Goal: Transaction & Acquisition: Purchase product/service

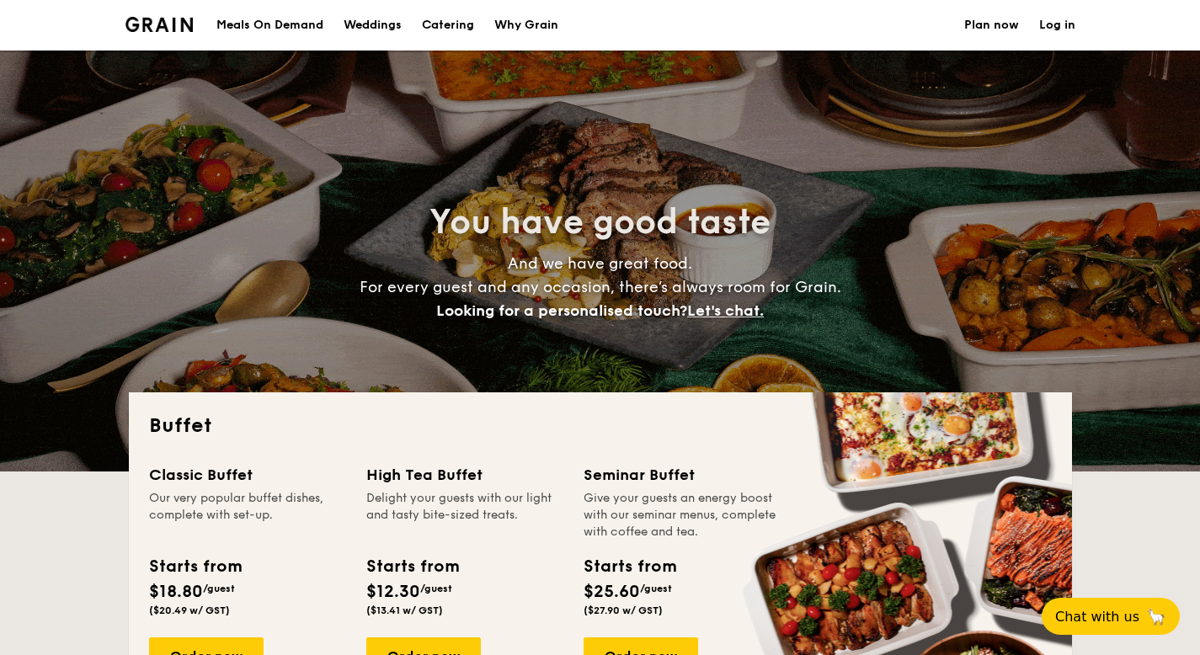
select select
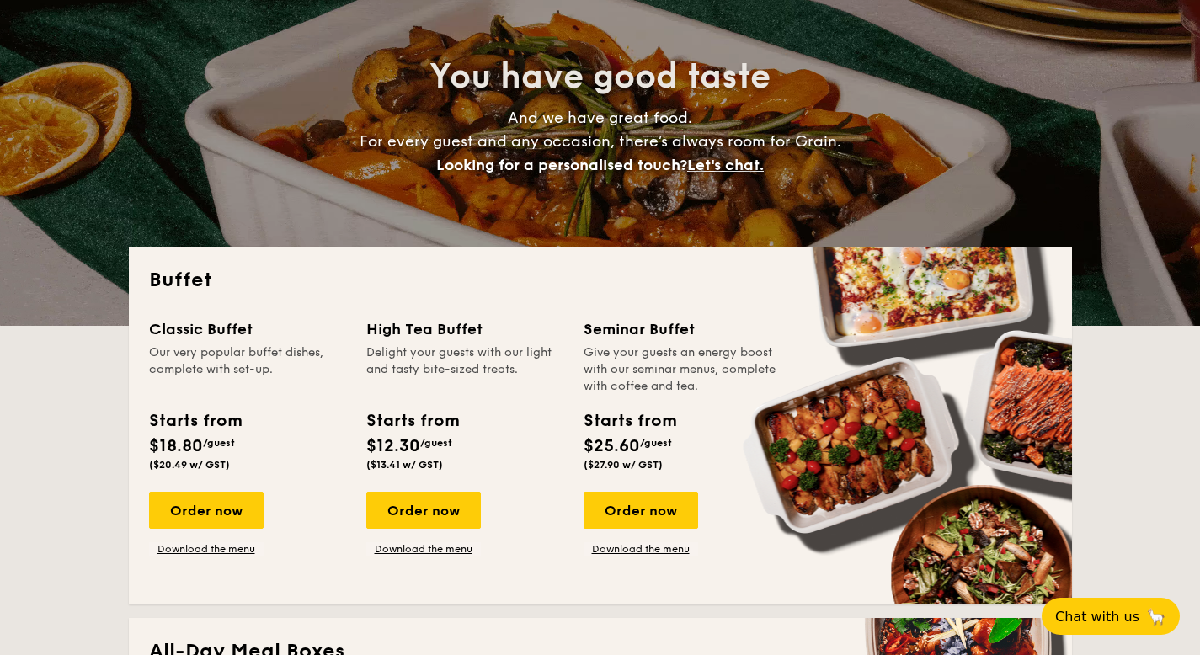
scroll to position [147, 0]
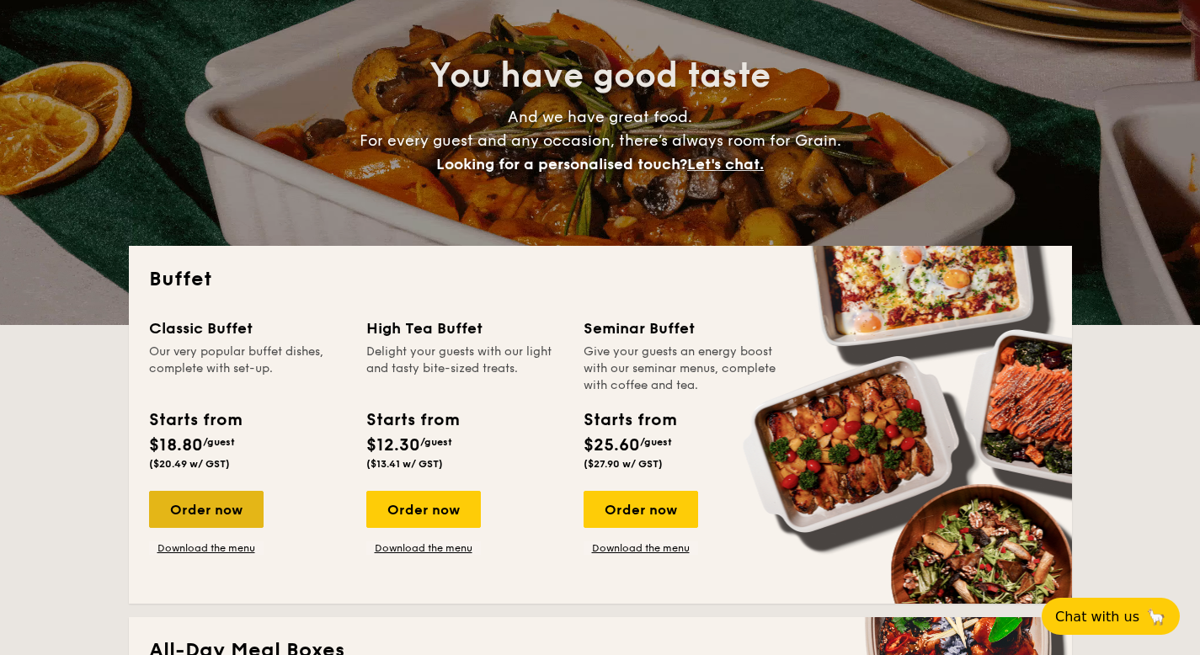
click at [238, 505] on div "Order now" at bounding box center [206, 509] width 115 height 37
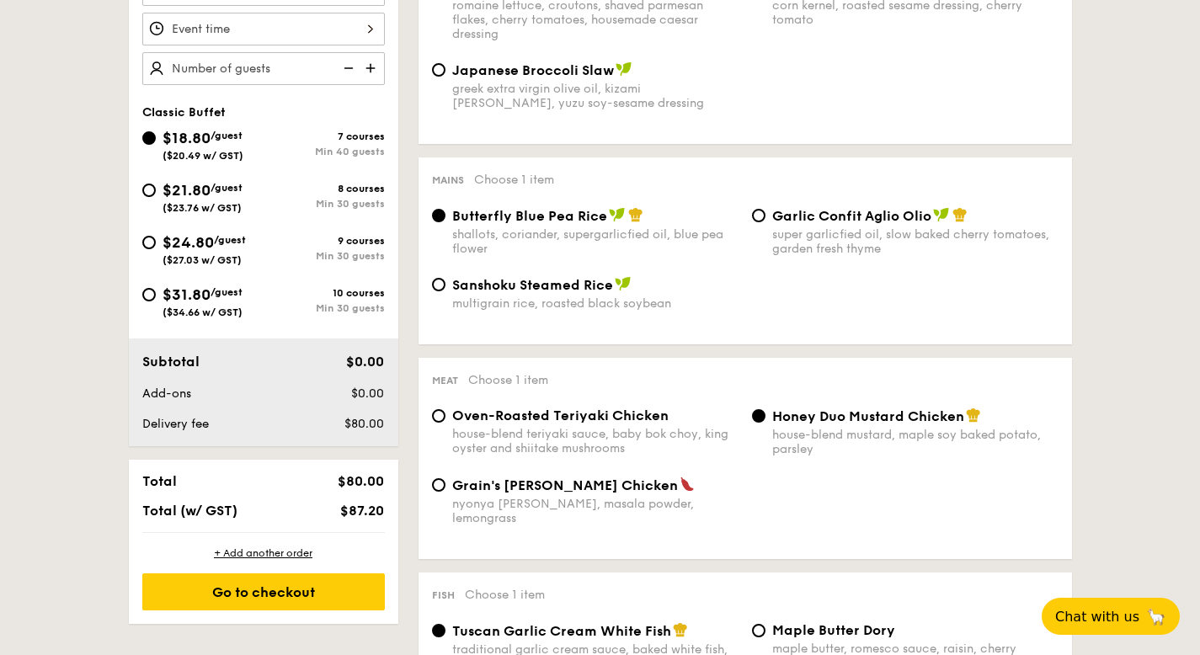
scroll to position [493, 0]
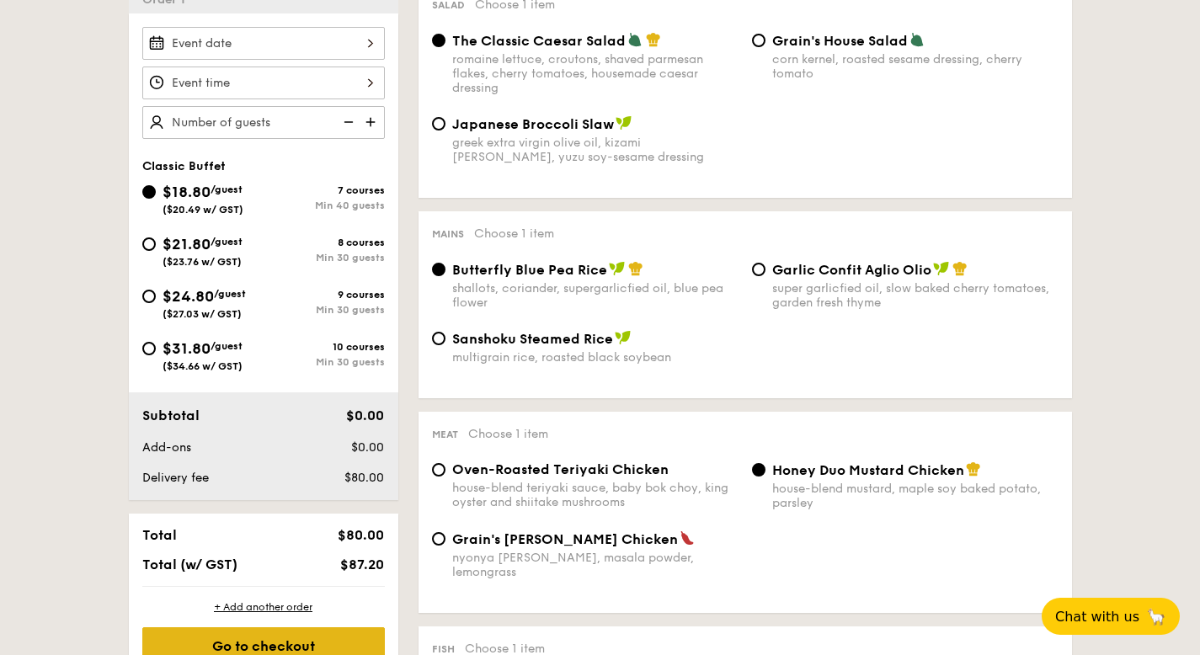
click at [338, 632] on div "Go to checkout" at bounding box center [263, 645] width 243 height 37
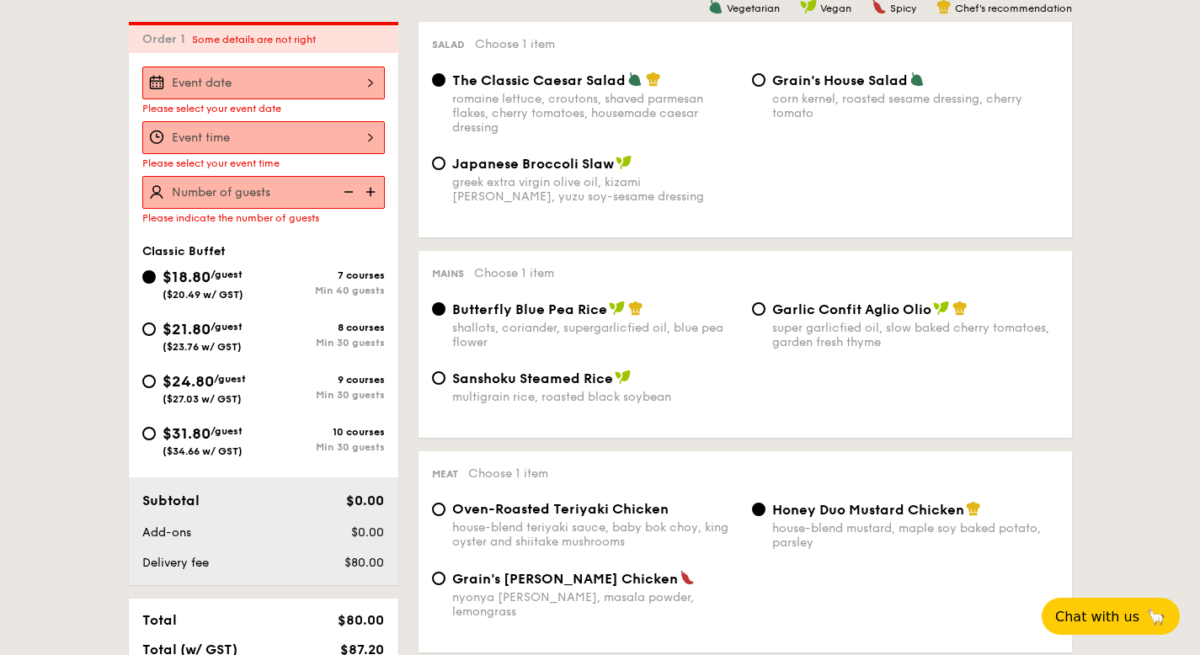
scroll to position [450, 0]
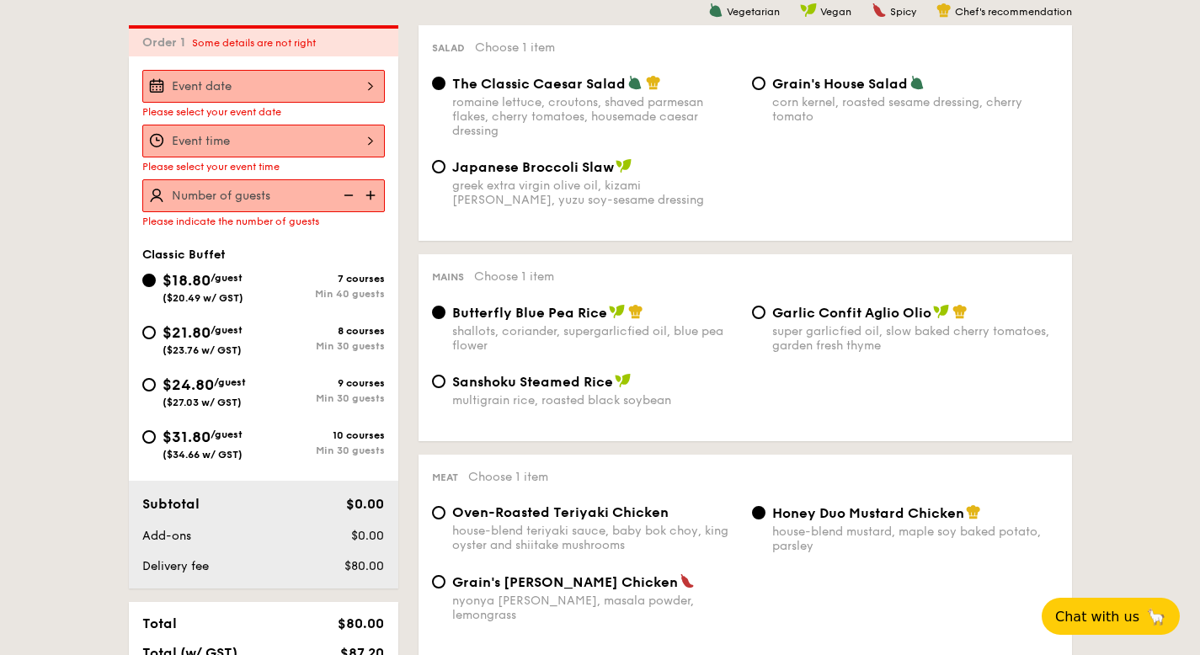
click at [290, 80] on div at bounding box center [263, 86] width 243 height 33
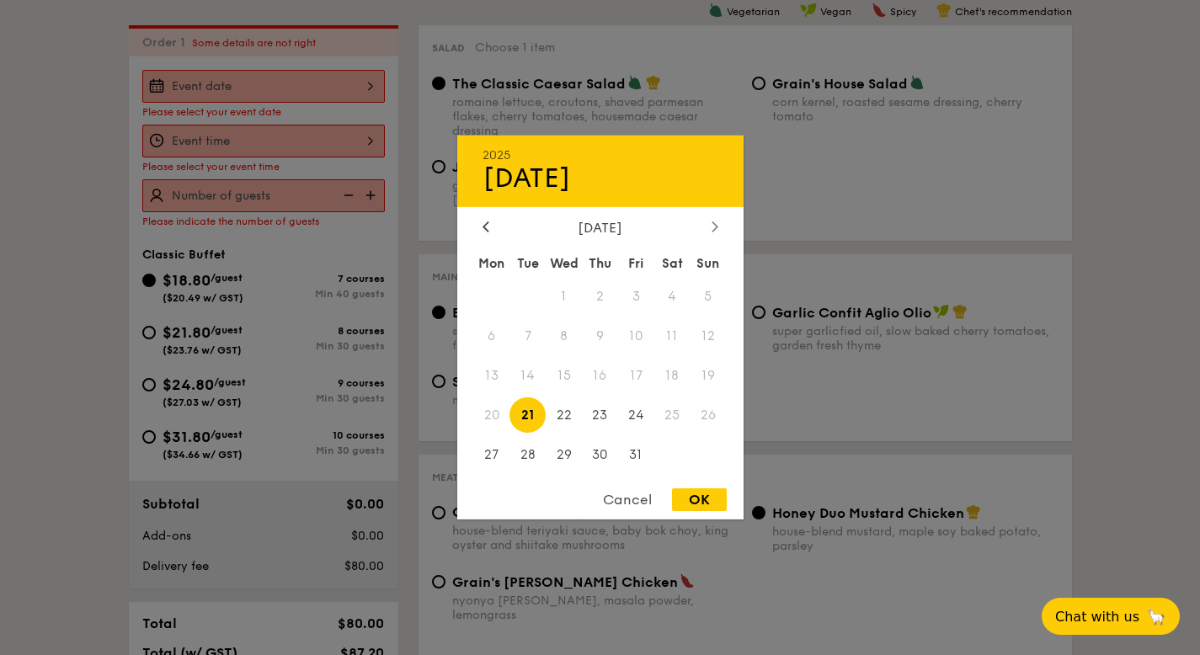
click at [710, 225] on div at bounding box center [714, 228] width 15 height 16
click at [669, 424] on span "22" at bounding box center [672, 415] width 36 height 36
drag, startPoint x: 699, startPoint y: 514, endPoint x: 604, endPoint y: 428, distance: 128.7
click at [699, 514] on div "Cancel OK" at bounding box center [600, 503] width 286 height 31
click at [689, 506] on div "OK" at bounding box center [699, 499] width 55 height 23
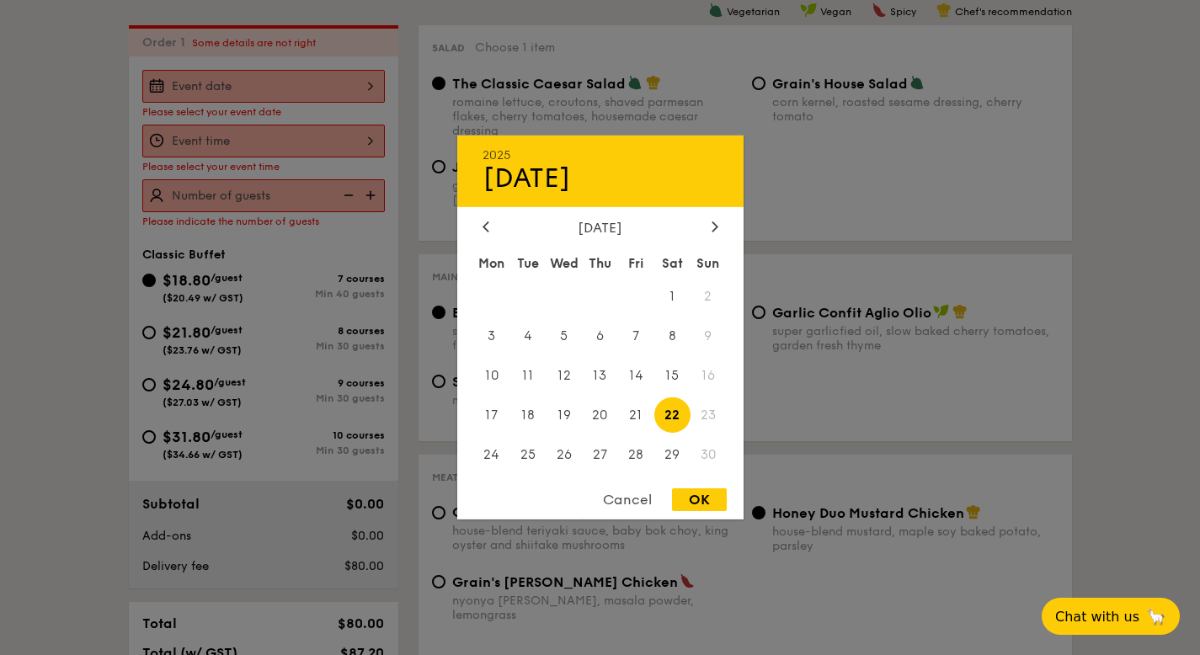
type input "Nov 22, 2025"
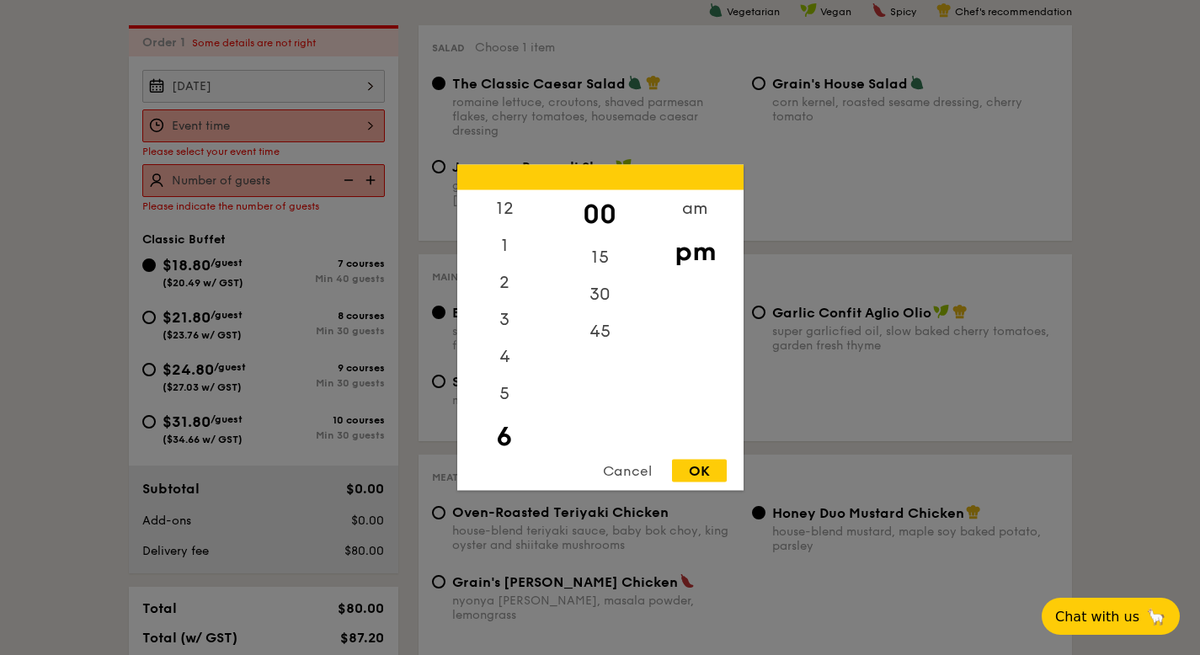
click at [296, 120] on div "12 1 2 3 4 5 6 7 8 9 10 11 00 15 30 45 am pm Cancel OK" at bounding box center [263, 125] width 243 height 33
click at [509, 437] on div "7" at bounding box center [504, 448] width 95 height 49
click at [704, 463] on div "12 1 2 3 4 5 6 7 8 9 10 11 00 15 30 45 am pm Cancel OK" at bounding box center [600, 328] width 286 height 326
click at [703, 464] on div "OK" at bounding box center [699, 471] width 55 height 23
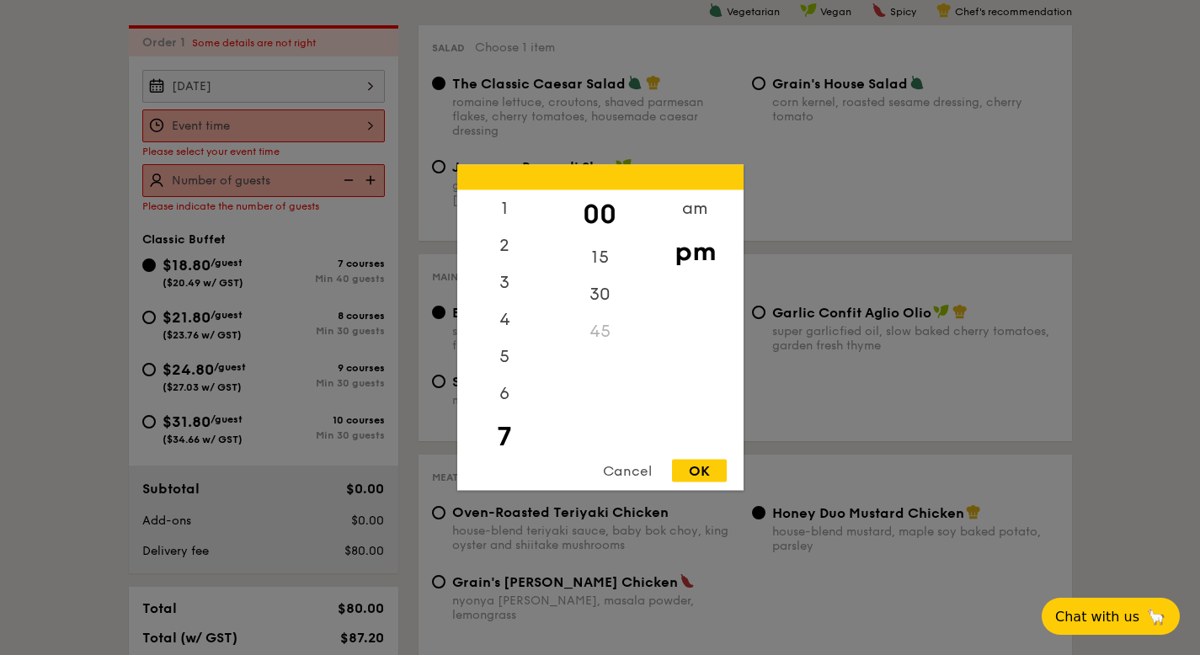
type input "7:00PM"
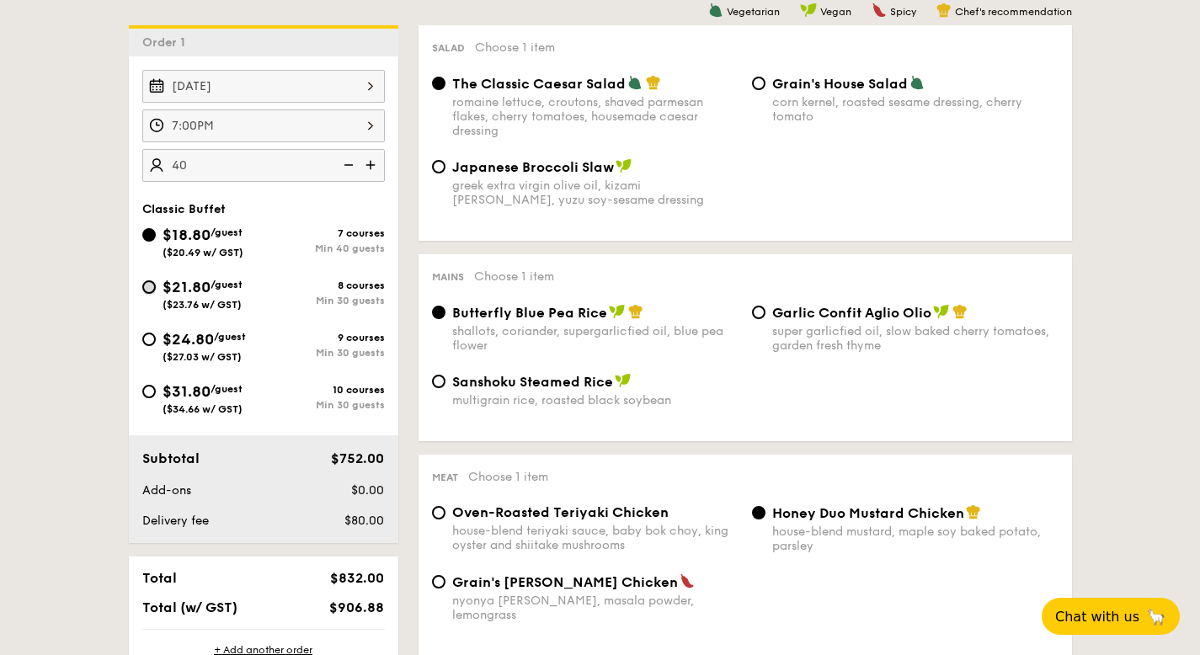
type input "40 guests"
click at [147, 284] on input "$21.80 /guest ($23.76 w/ GST) 8 courses Min 30 guests" at bounding box center [148, 286] width 13 height 13
radio input "true"
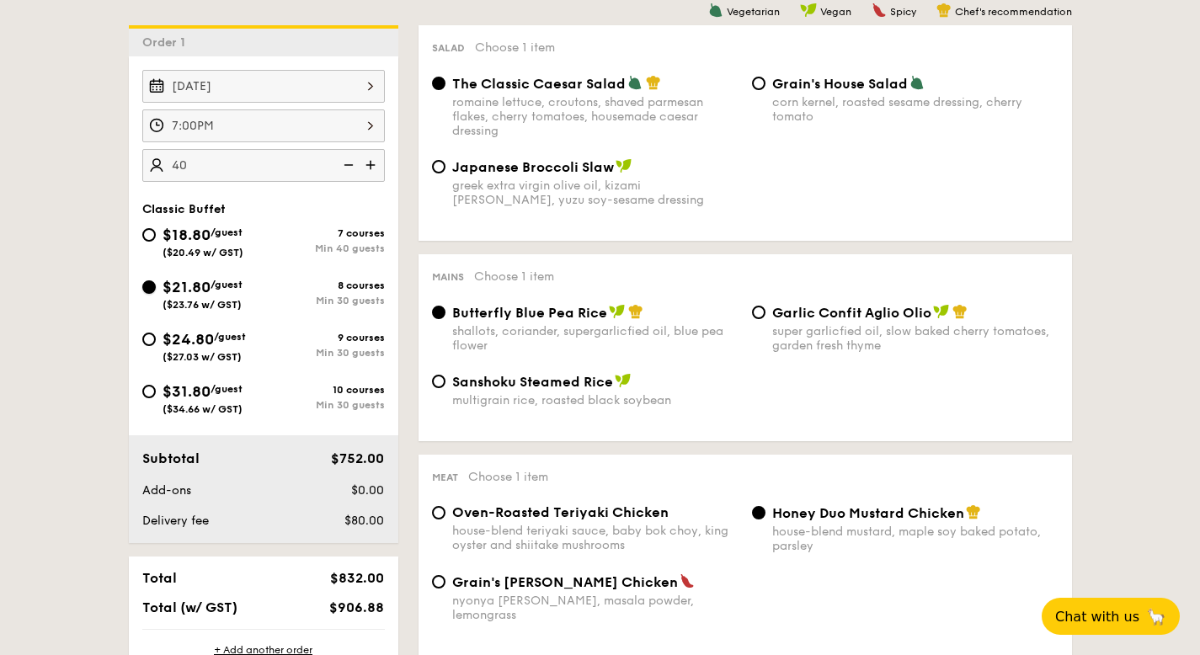
radio input "true"
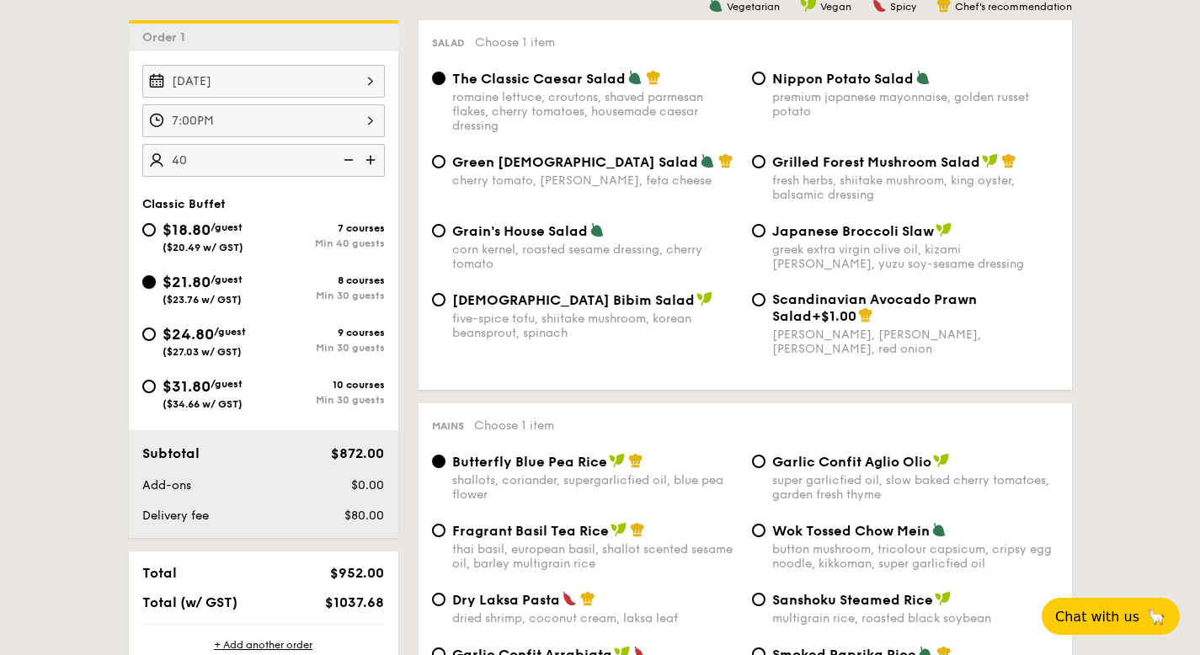
scroll to position [610, 0]
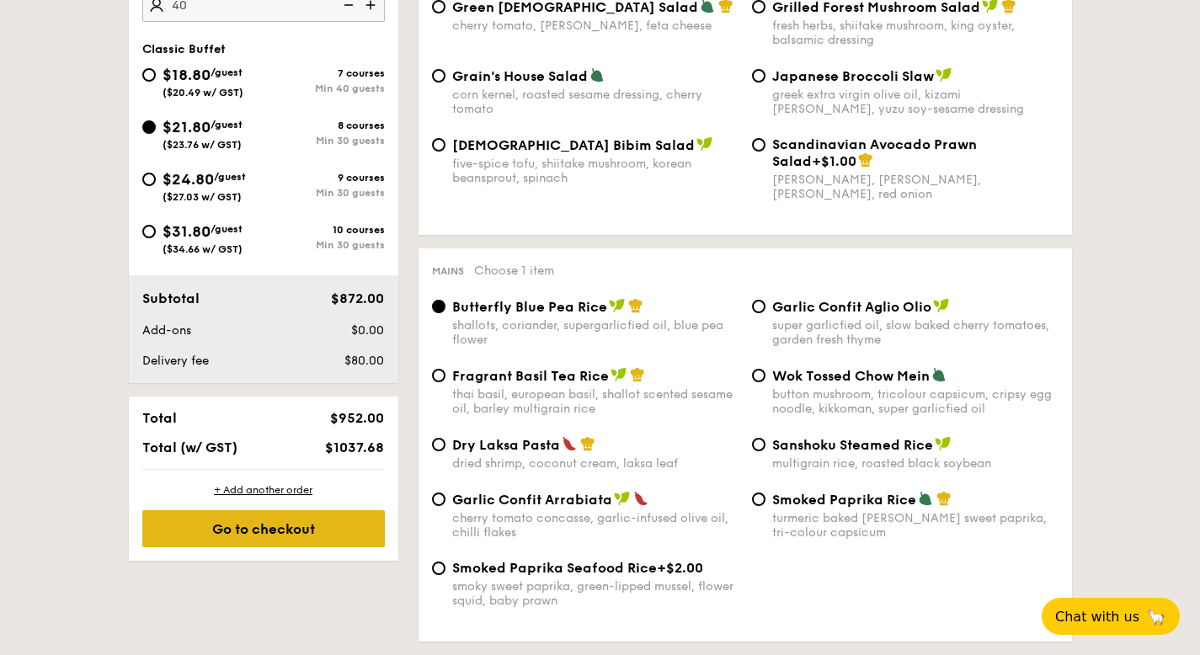
click at [317, 522] on div "Go to checkout" at bounding box center [263, 528] width 243 height 37
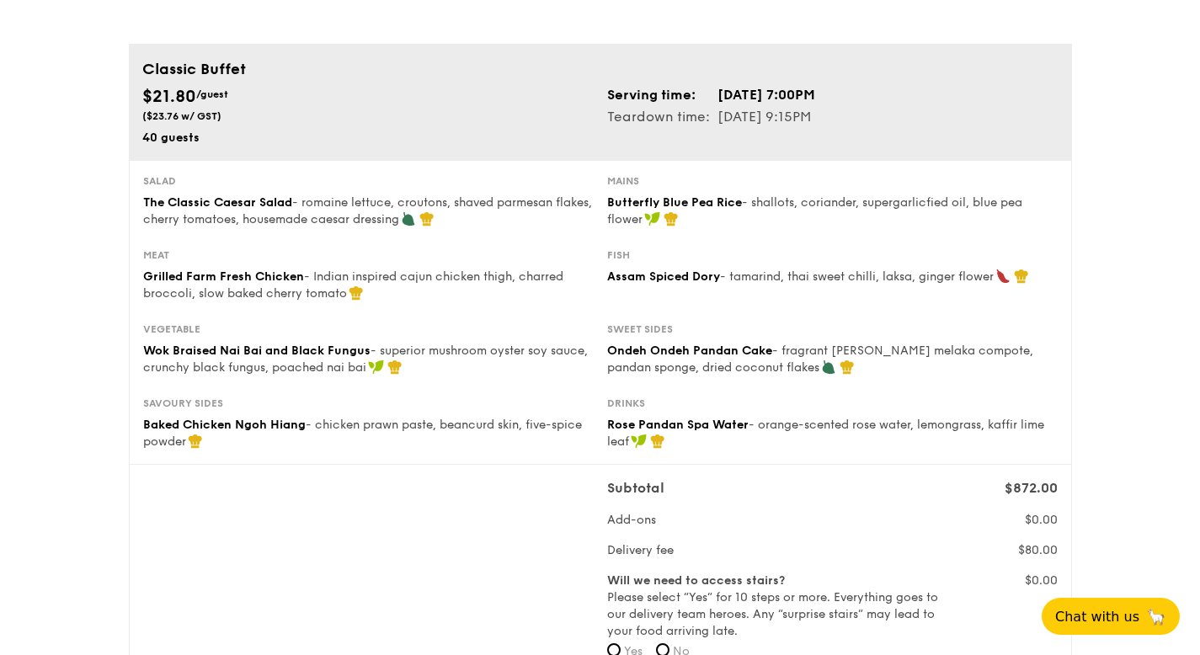
scroll to position [76, 0]
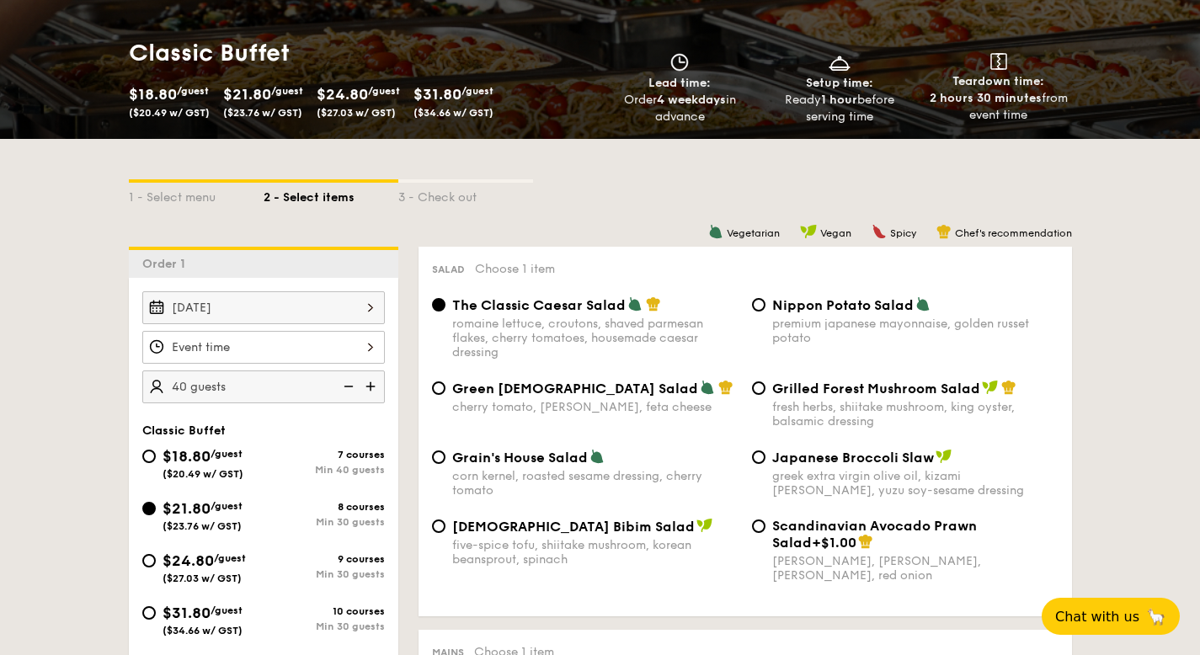
scroll to position [244, 0]
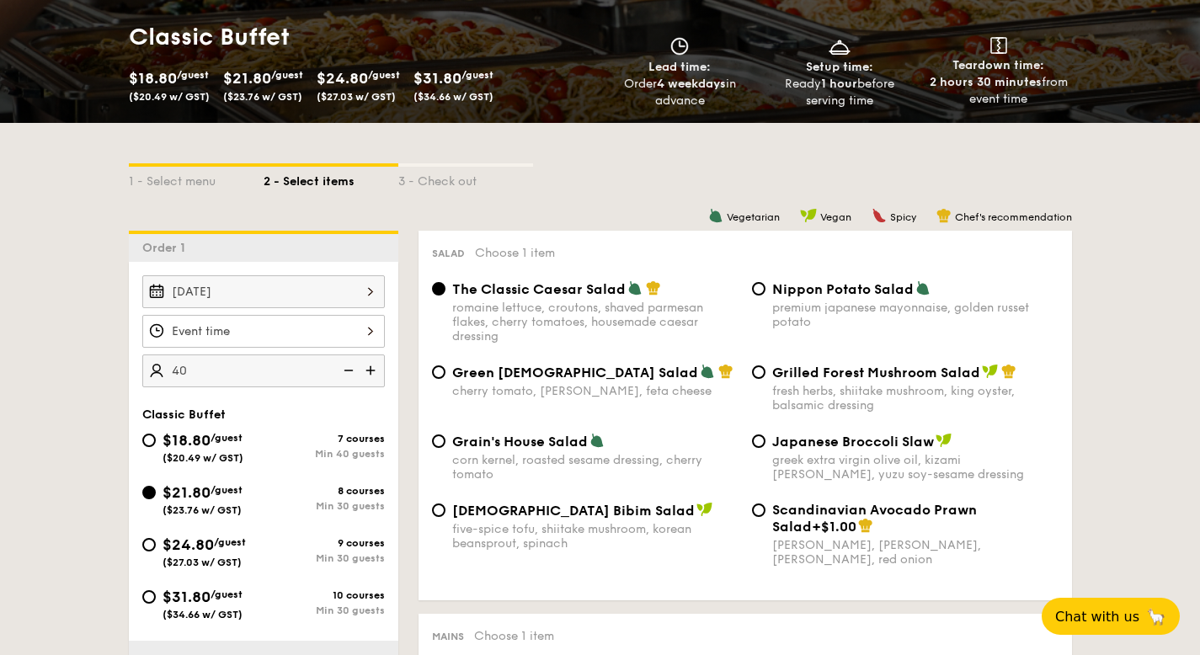
click at [264, 372] on input "40" at bounding box center [263, 370] width 243 height 33
type input "4"
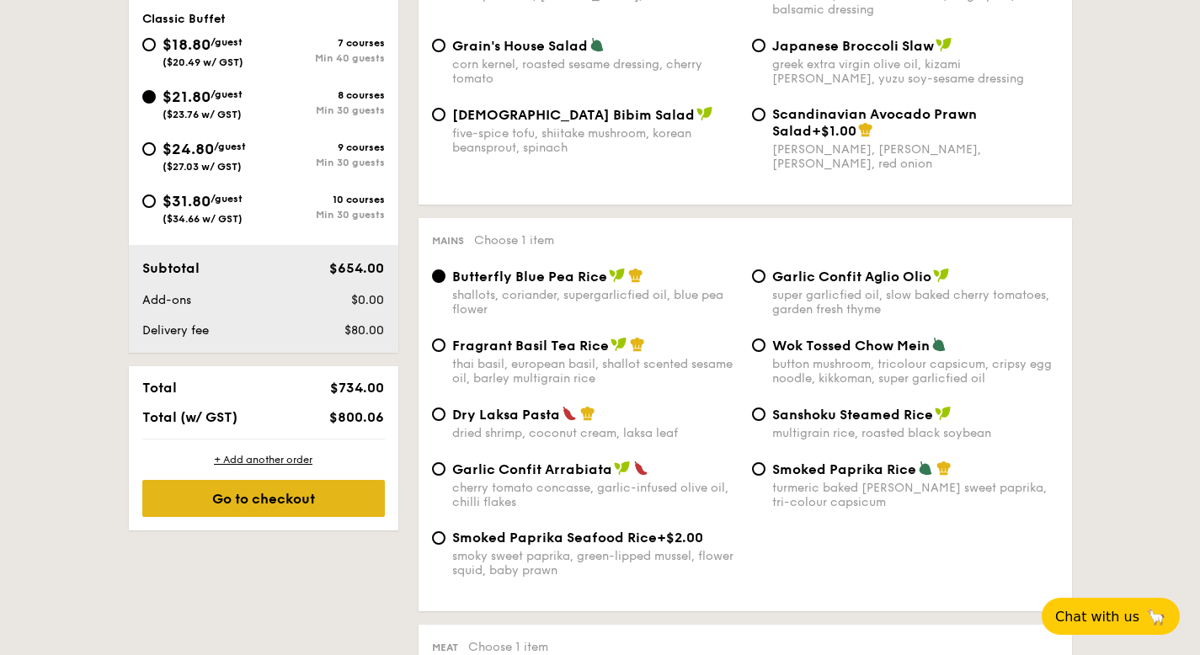
type input "30 guests"
click at [278, 509] on div "Go to checkout" at bounding box center [263, 498] width 243 height 37
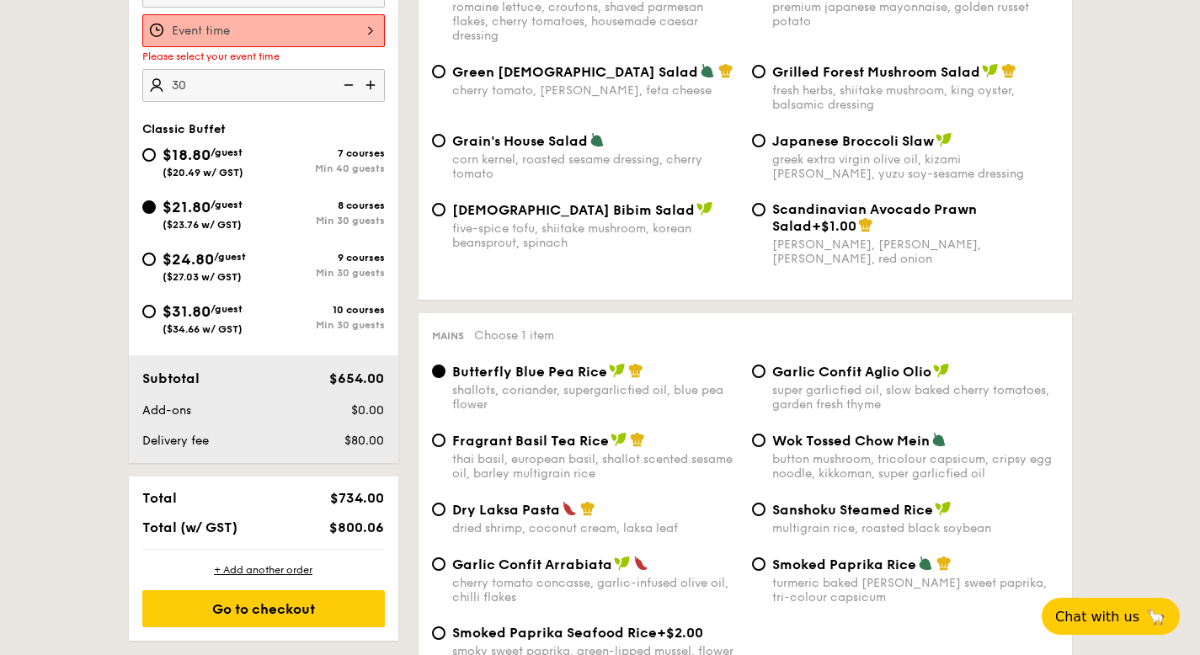
scroll to position [450, 0]
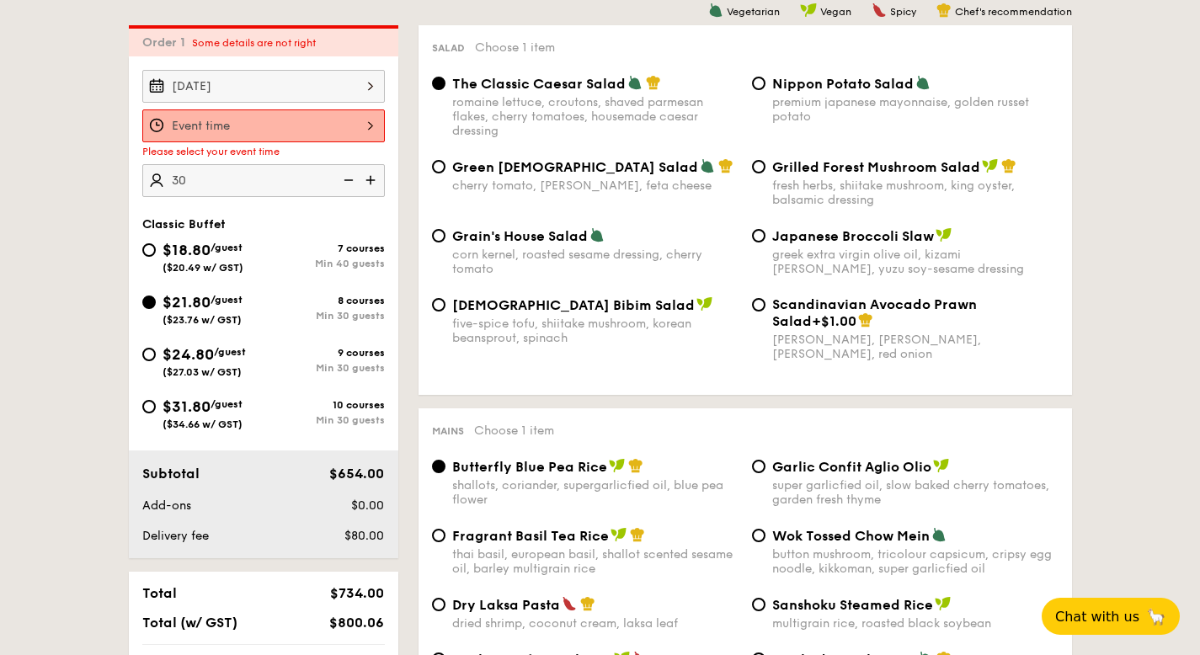
click at [336, 125] on div at bounding box center [263, 125] width 243 height 33
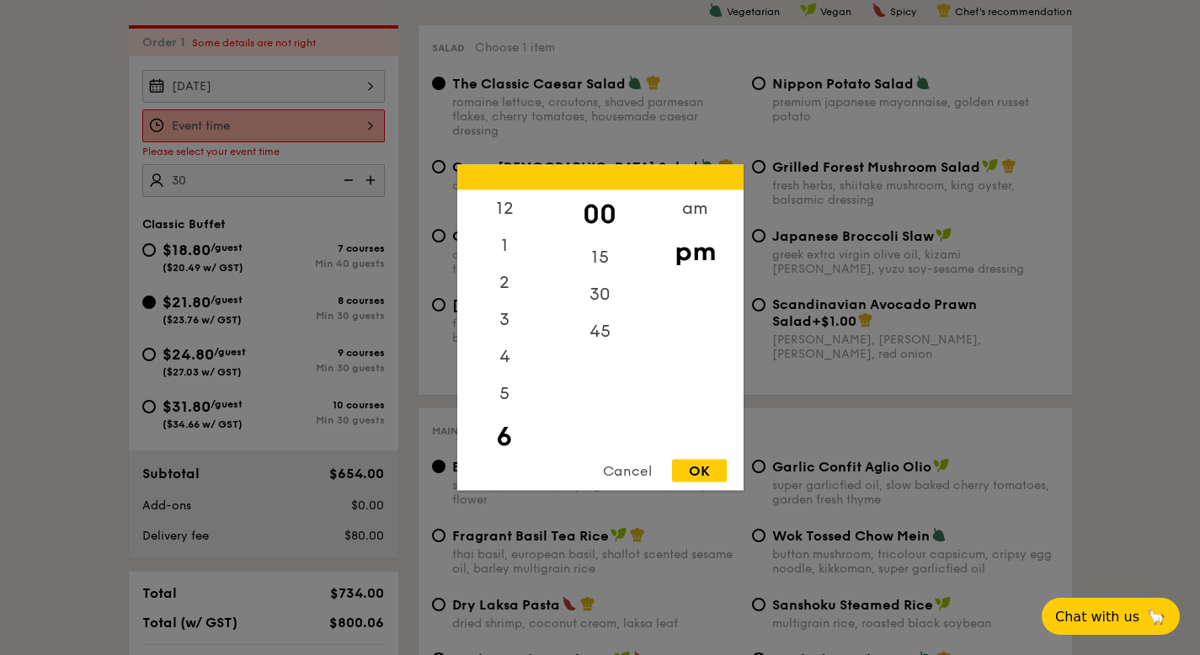
scroll to position [37, 0]
click at [493, 432] on div "7" at bounding box center [504, 448] width 95 height 49
click at [690, 470] on div "OK" at bounding box center [699, 471] width 55 height 23
type input "7:00PM"
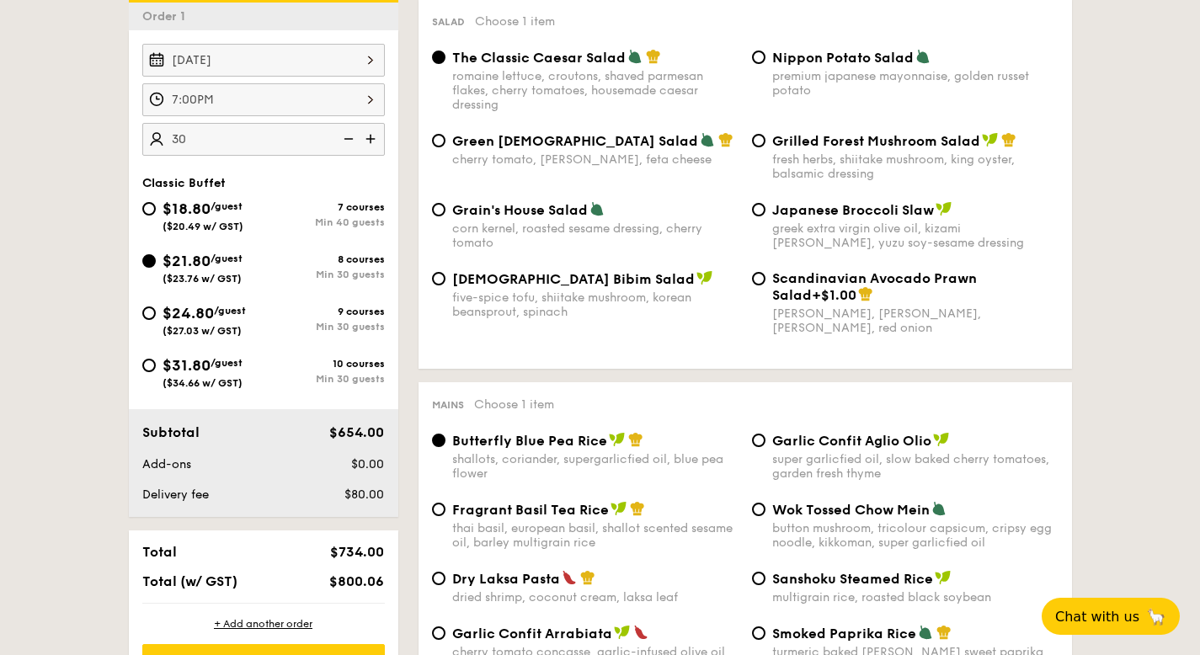
scroll to position [593, 0]
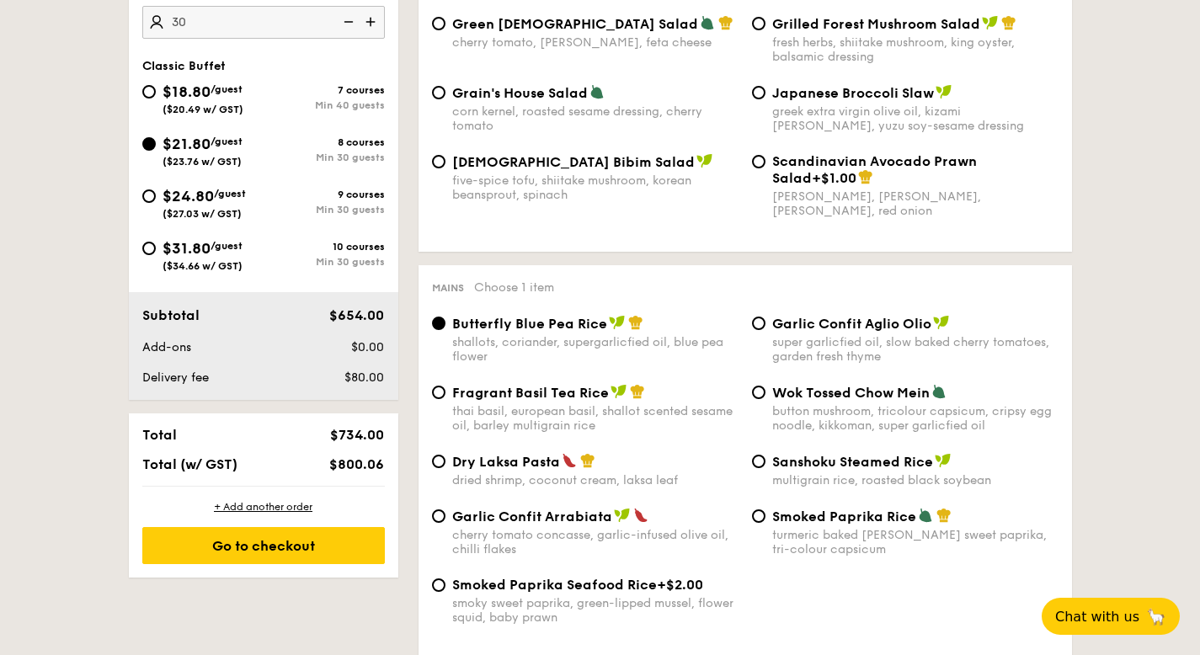
click at [240, 567] on div "+ Add another order Go to checkout" at bounding box center [263, 532] width 269 height 91
click at [245, 557] on div "Go to checkout" at bounding box center [263, 545] width 243 height 37
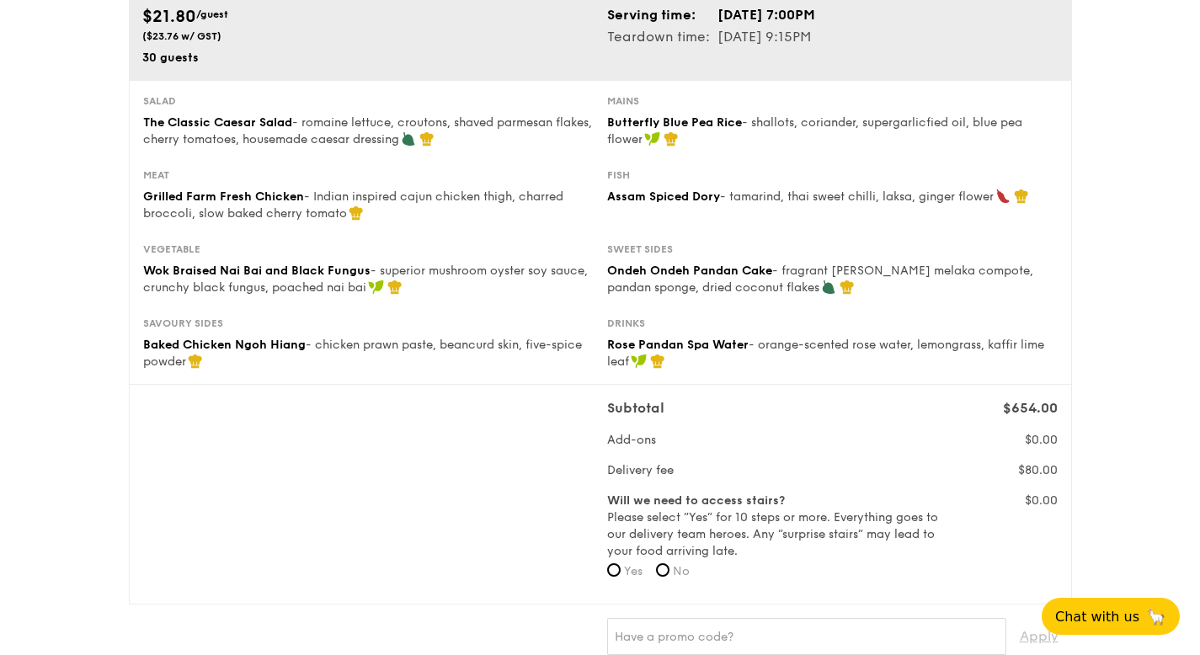
scroll to position [189, 0]
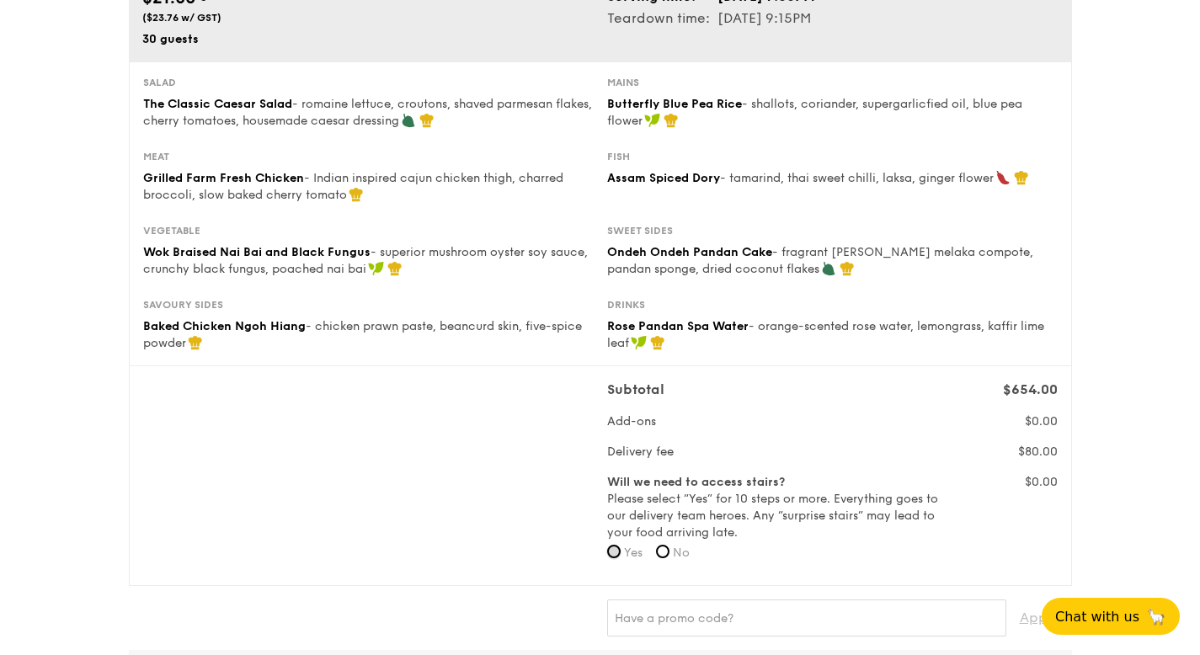
click at [616, 551] on input "Yes" at bounding box center [613, 551] width 13 height 13
radio input "true"
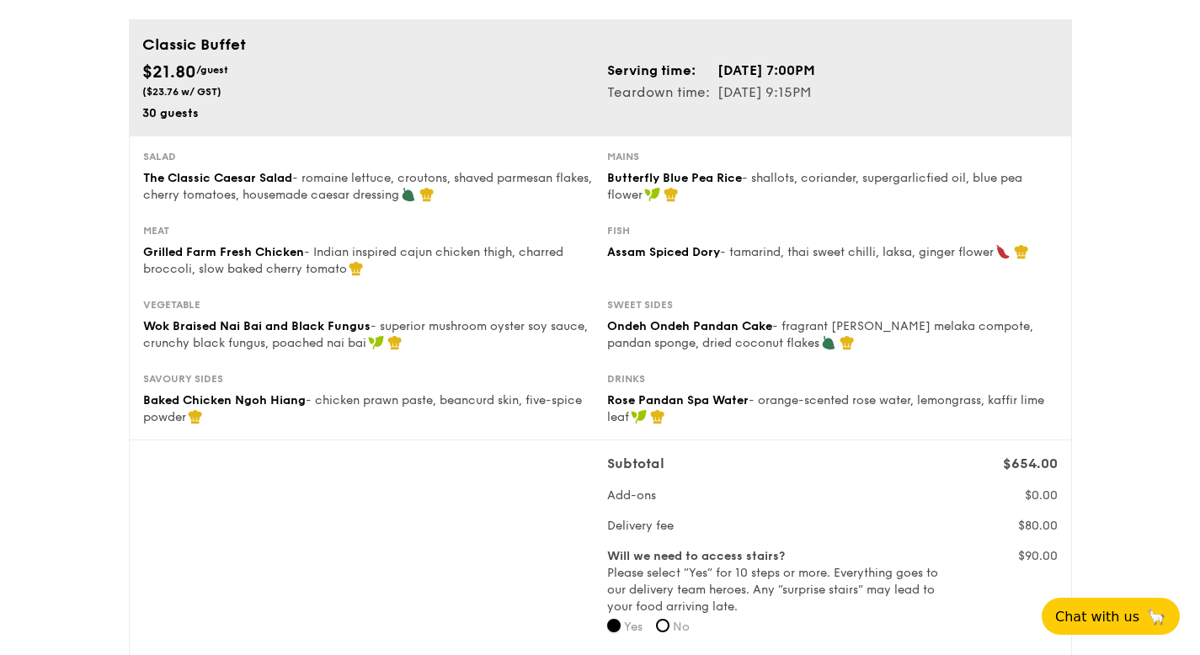
scroll to position [110, 0]
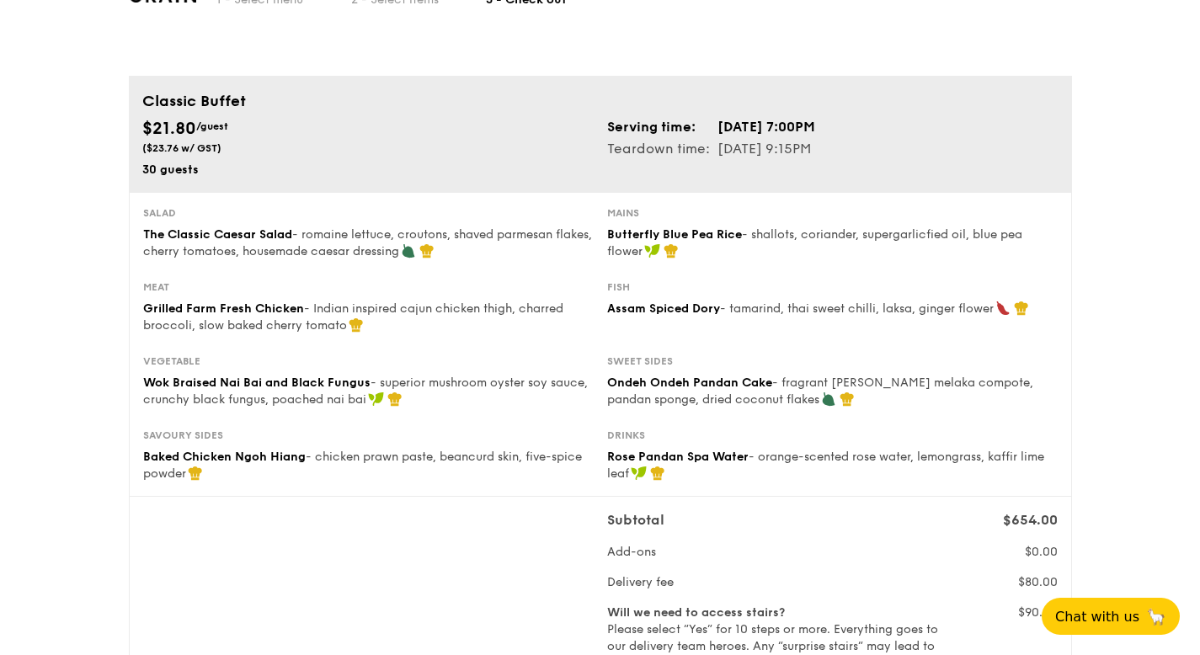
scroll to position [0, 0]
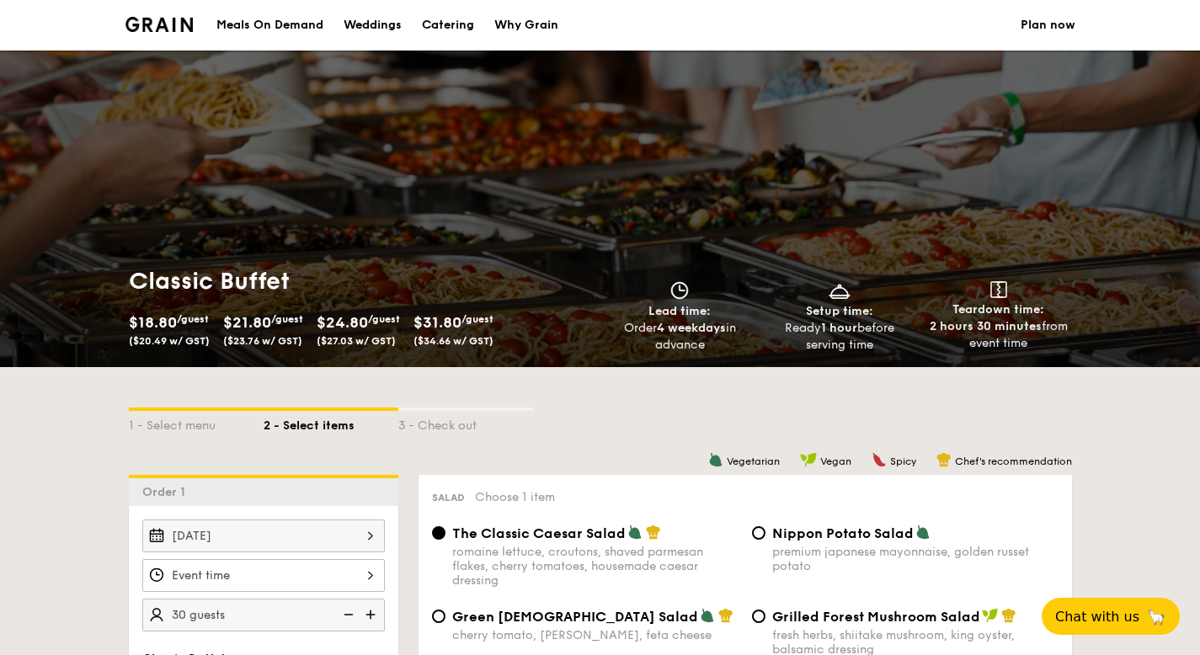
click at [419, 135] on div "Classic Buffet $18.80 /guest ($20.49 w/ GST) $21.80 /guest ($23.76 w/ GST) $24.…" at bounding box center [600, 209] width 1200 height 317
click at [168, 17] on img at bounding box center [159, 24] width 68 height 15
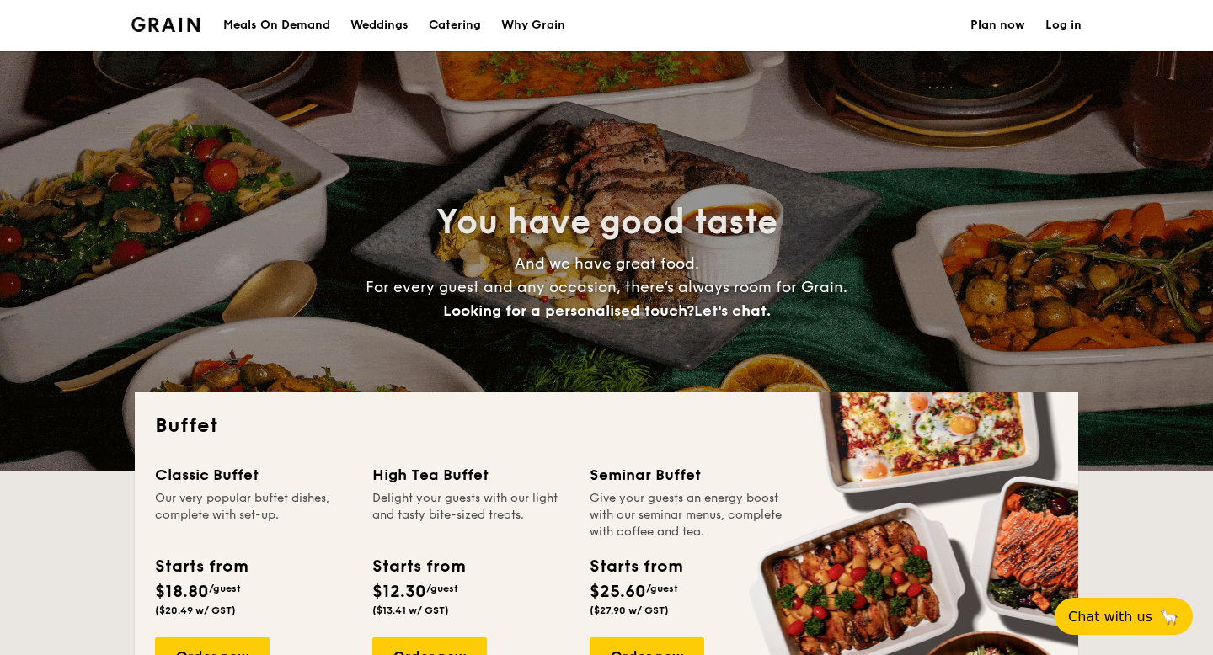
select select
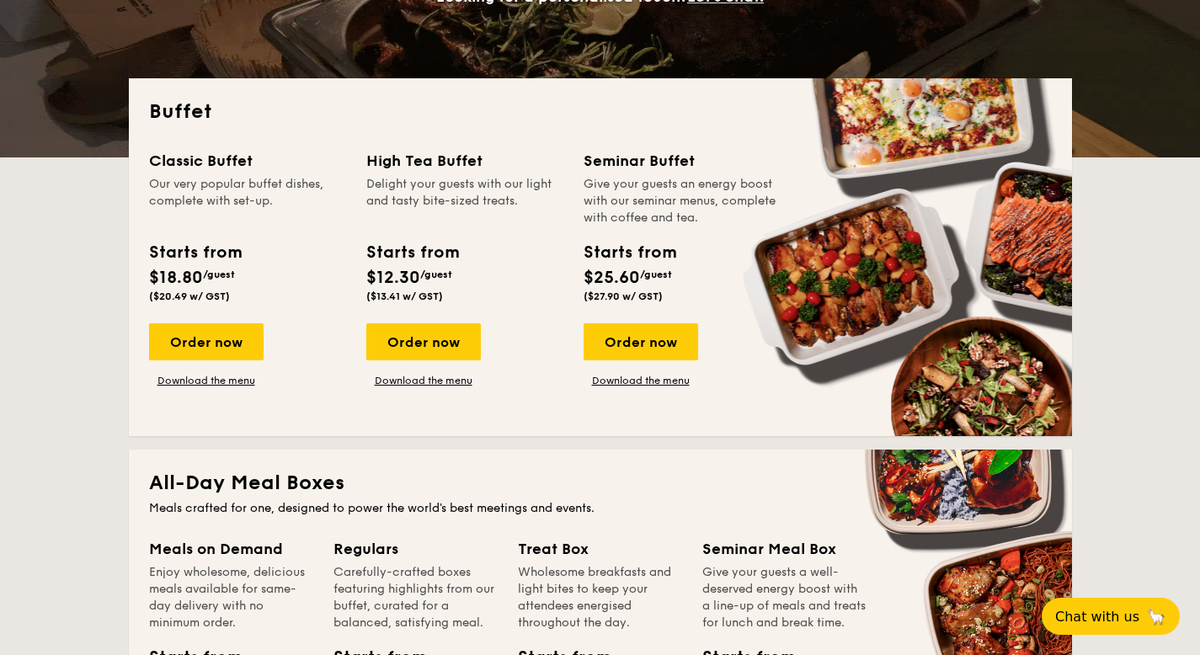
scroll to position [456, 0]
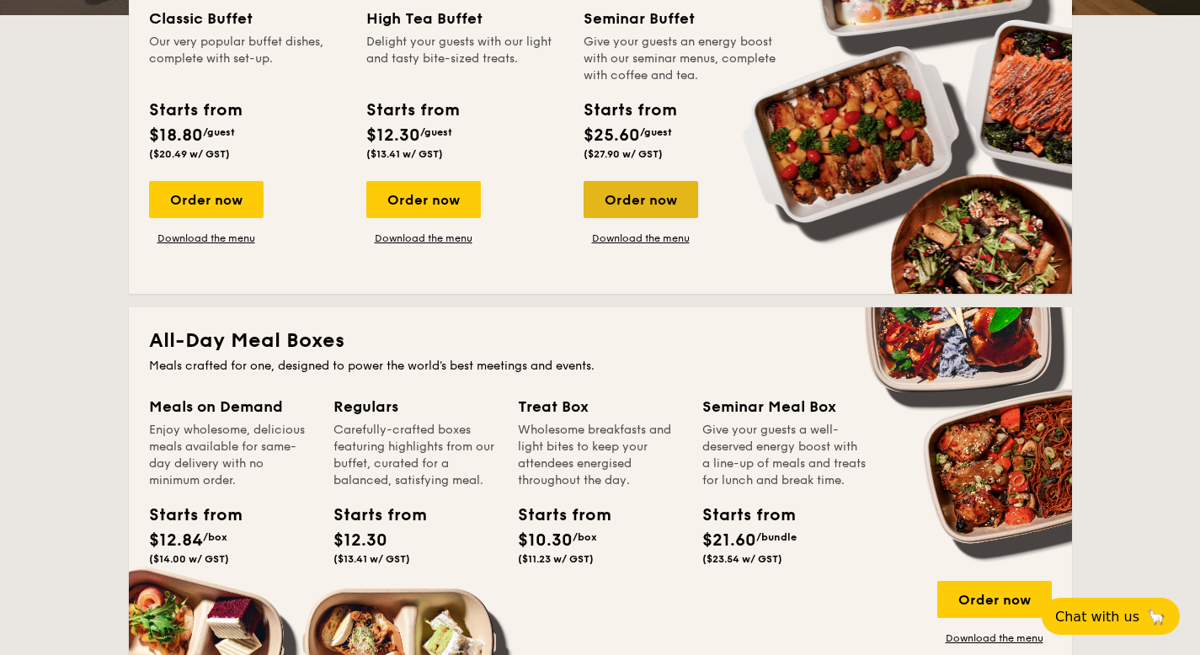
click at [643, 208] on div "Order now" at bounding box center [641, 199] width 115 height 37
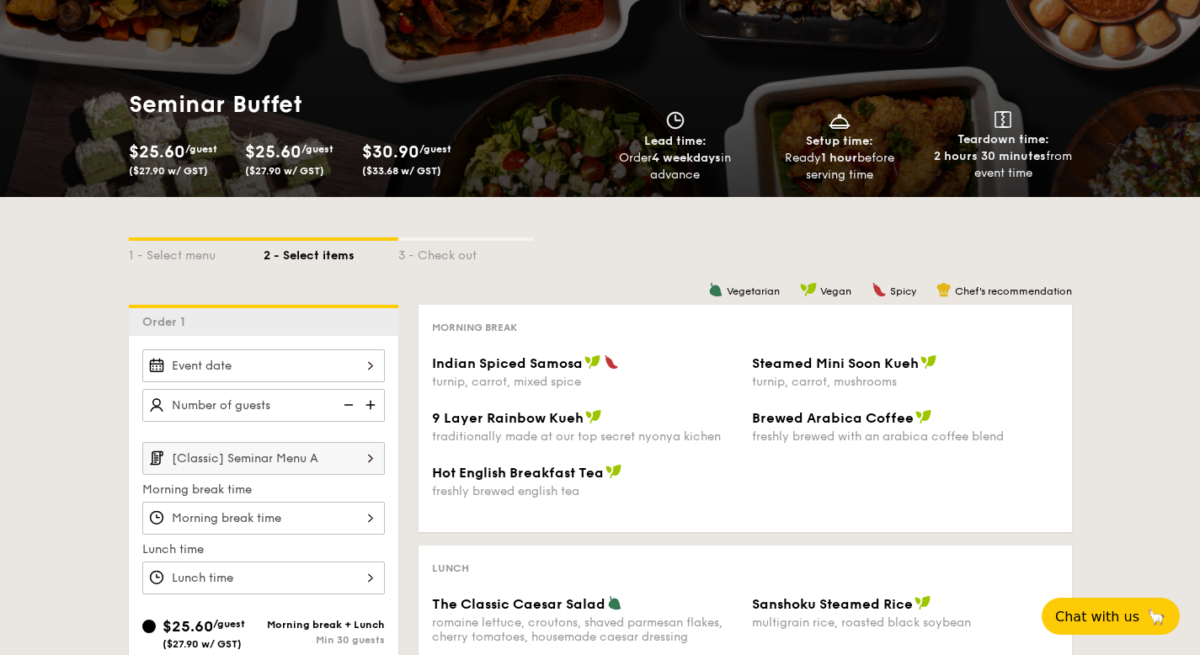
scroll to position [333, 0]
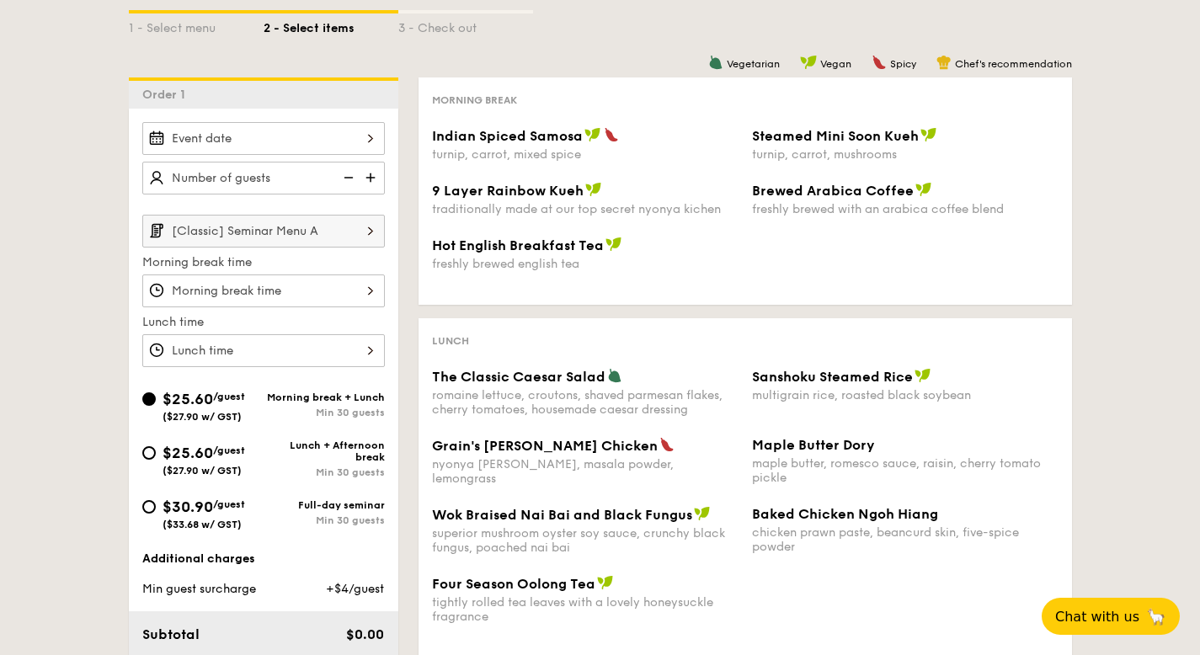
drag, startPoint x: 289, startPoint y: 104, endPoint x: 302, endPoint y: 125, distance: 25.7
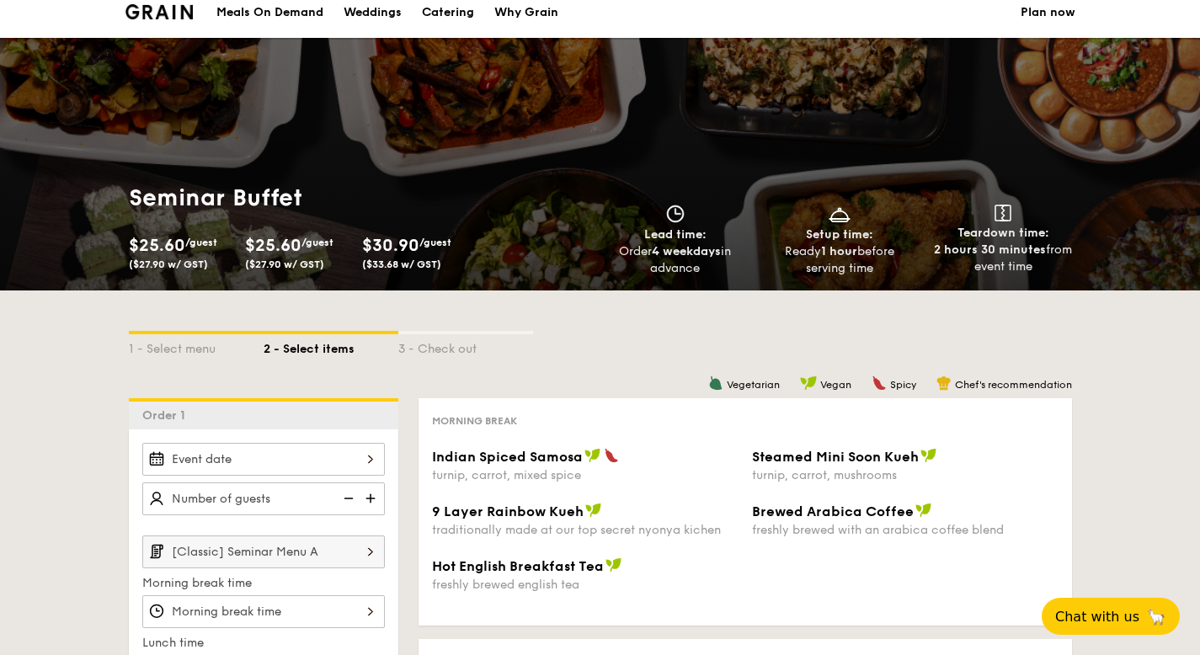
scroll to position [0, 0]
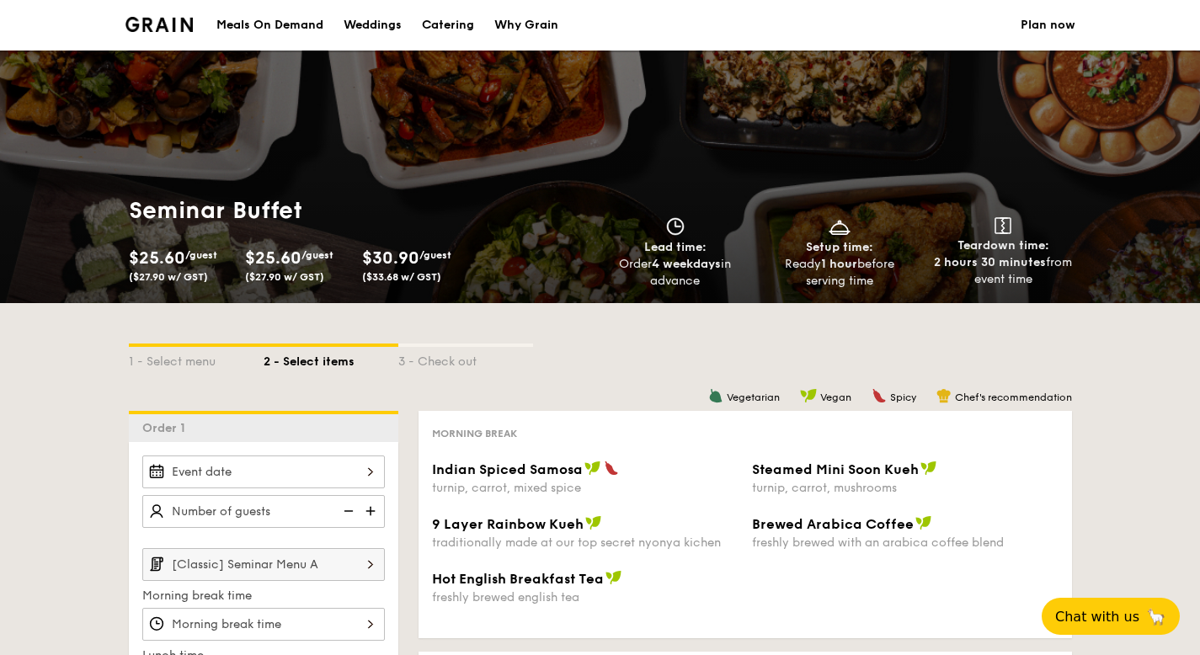
click at [440, 25] on div "Catering" at bounding box center [448, 25] width 52 height 51
select select
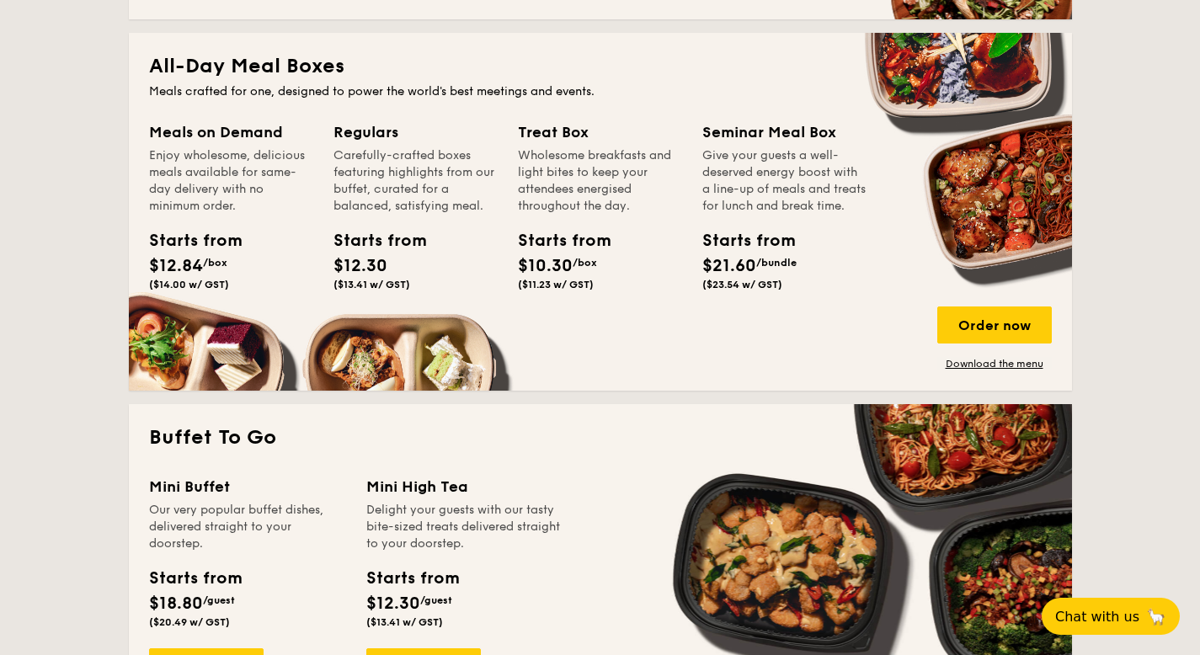
scroll to position [719, 0]
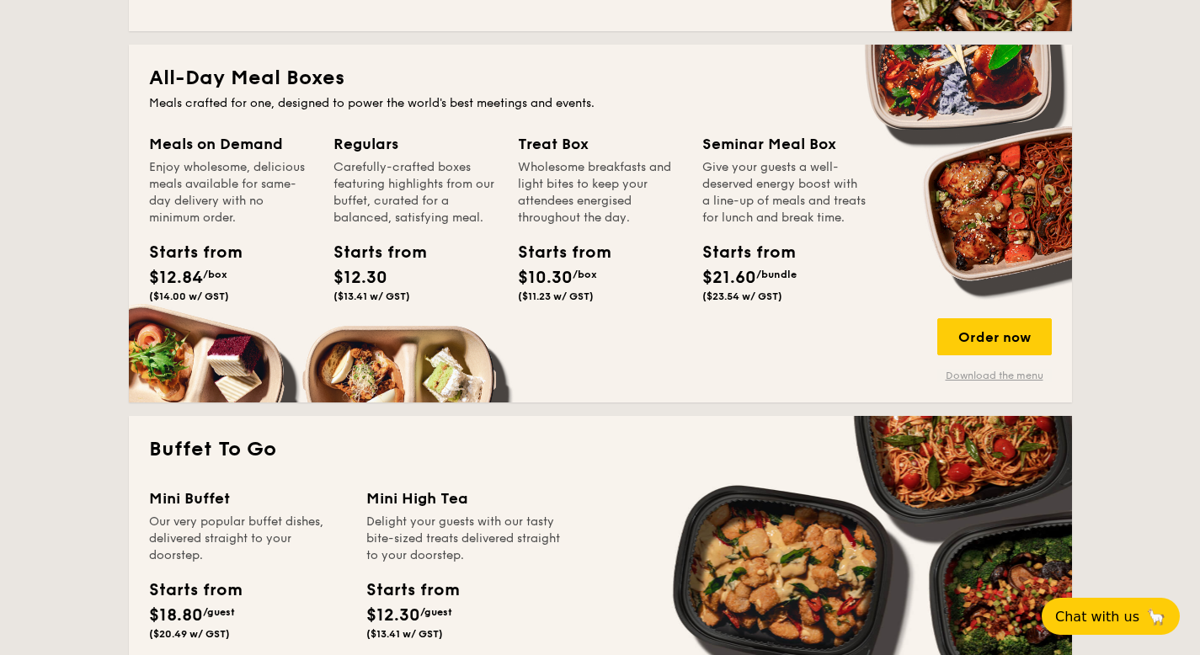
click at [978, 373] on link "Download the menu" at bounding box center [994, 375] width 115 height 13
click at [968, 374] on link "Download the menu" at bounding box center [994, 375] width 115 height 13
click at [971, 340] on div "Order now" at bounding box center [994, 336] width 115 height 37
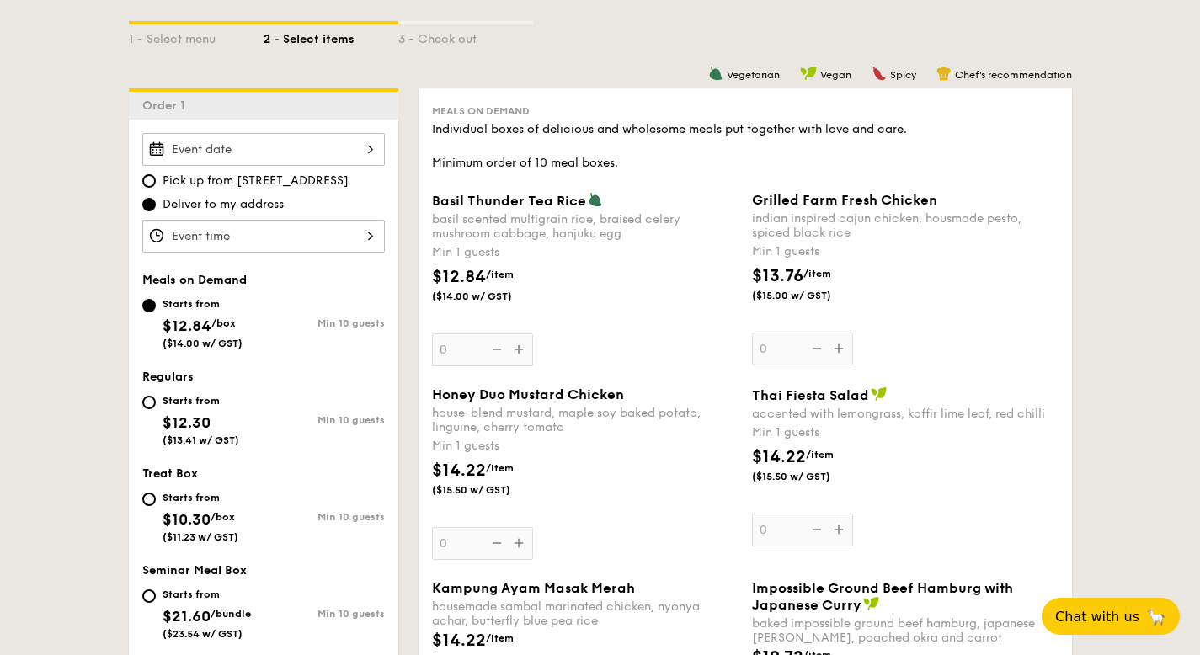
scroll to position [382, 0]
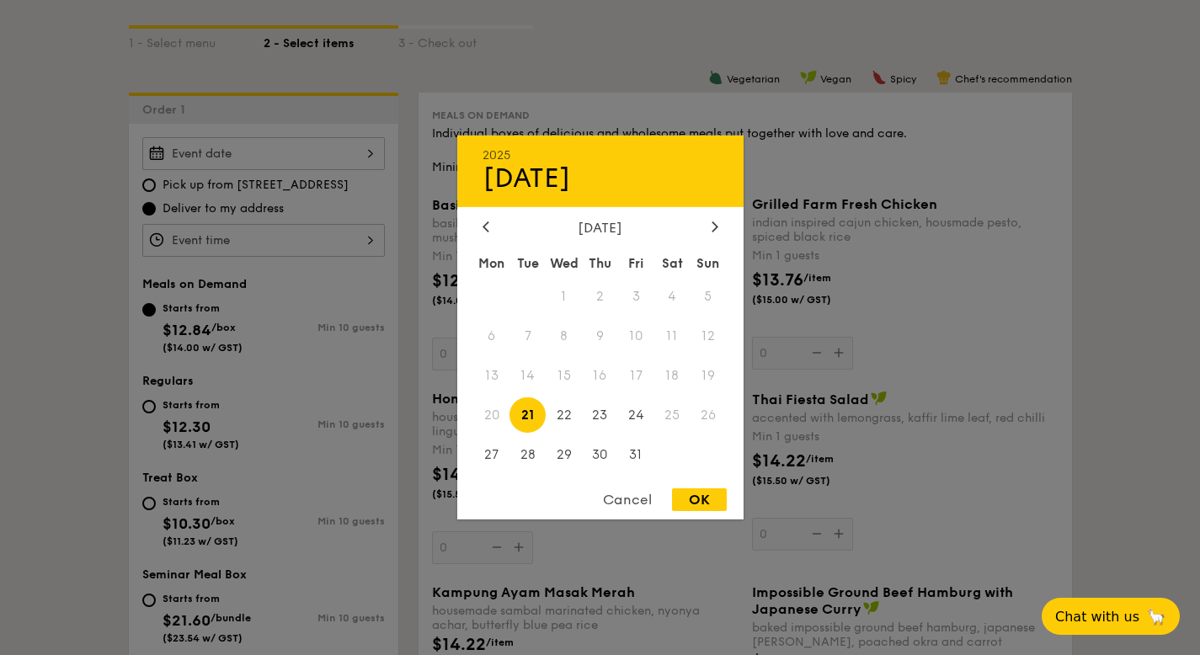
click at [259, 163] on div "2025 Oct 21 October 2025 Mon Tue Wed Thu Fri Sat Sun 1 2 3 4 5 6 7 8 9 10 11 12…" at bounding box center [263, 153] width 243 height 33
click at [705, 223] on div "October 2025" at bounding box center [600, 228] width 236 height 16
click at [715, 217] on div "2025 Oct 21 October 2025 Mon Tue Wed Thu Fri Sat Sun 1 2 3 4 5 6 7 8 9 10 11 12…" at bounding box center [600, 328] width 286 height 384
click at [714, 222] on icon at bounding box center [714, 226] width 5 height 10
click at [527, 334] on span "4" at bounding box center [527, 336] width 36 height 36
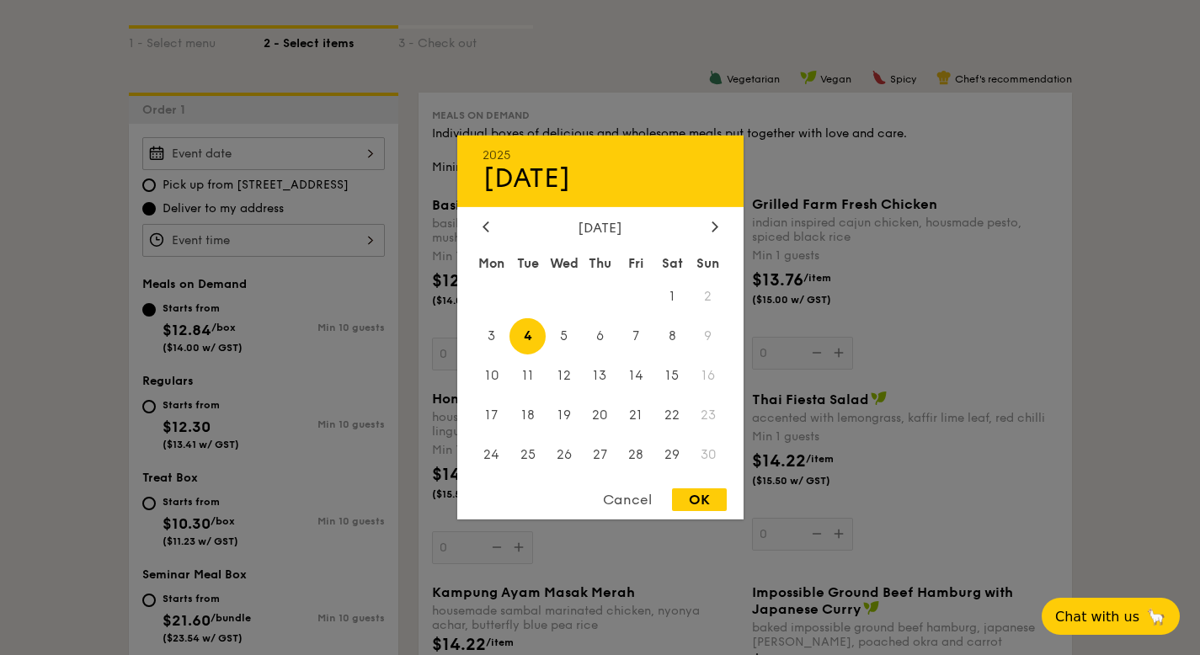
click at [712, 505] on div "OK" at bounding box center [699, 499] width 55 height 23
type input "Nov 04, 2025"
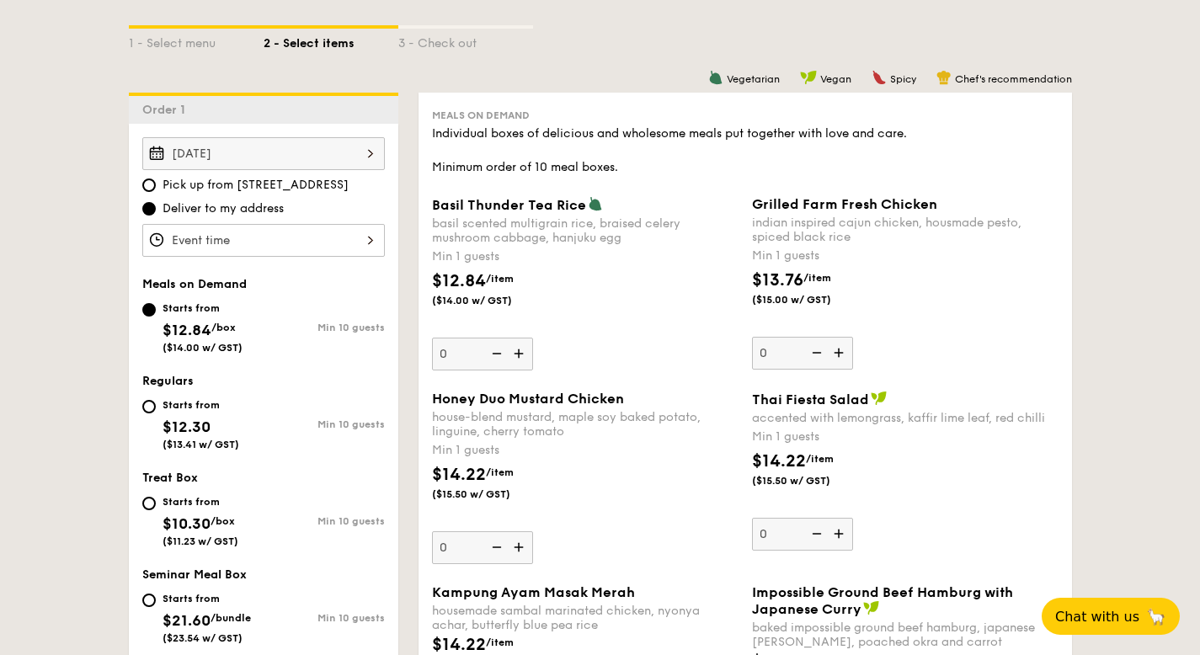
click at [303, 242] on div at bounding box center [263, 240] width 243 height 33
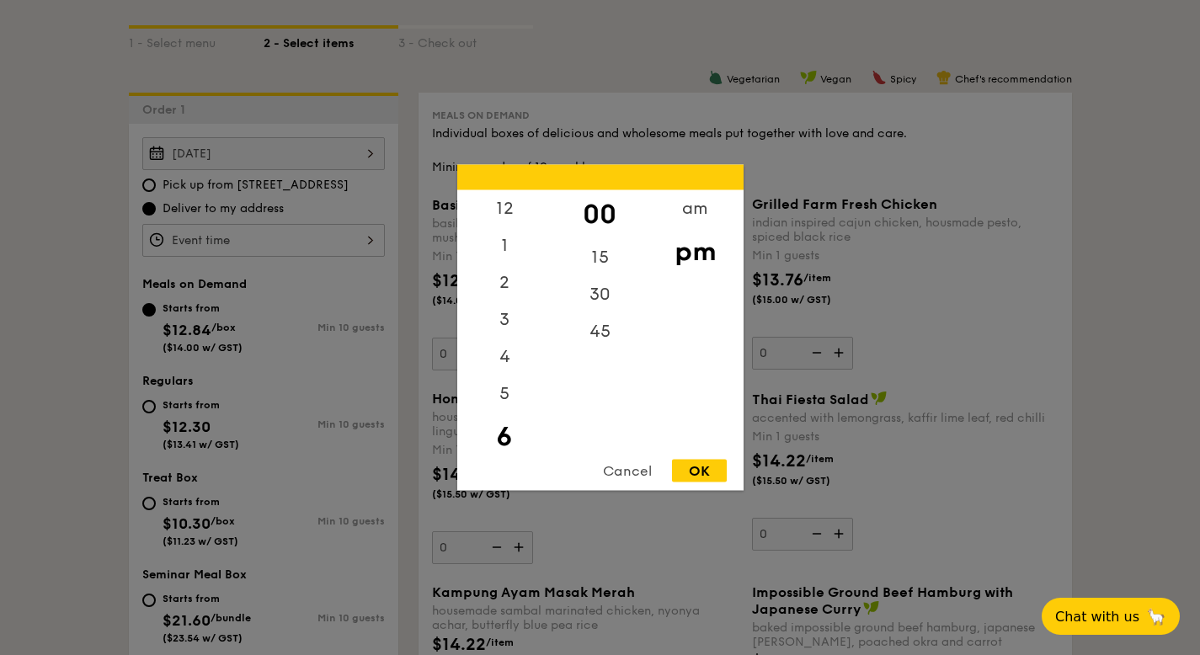
scroll to position [37, 0]
drag, startPoint x: 718, startPoint y: 486, endPoint x: 717, endPoint y: 477, distance: 8.5
click at [718, 484] on div "Cancel OK" at bounding box center [600, 475] width 286 height 31
click at [694, 472] on div "OK" at bounding box center [699, 471] width 55 height 23
type input "6:00PM"
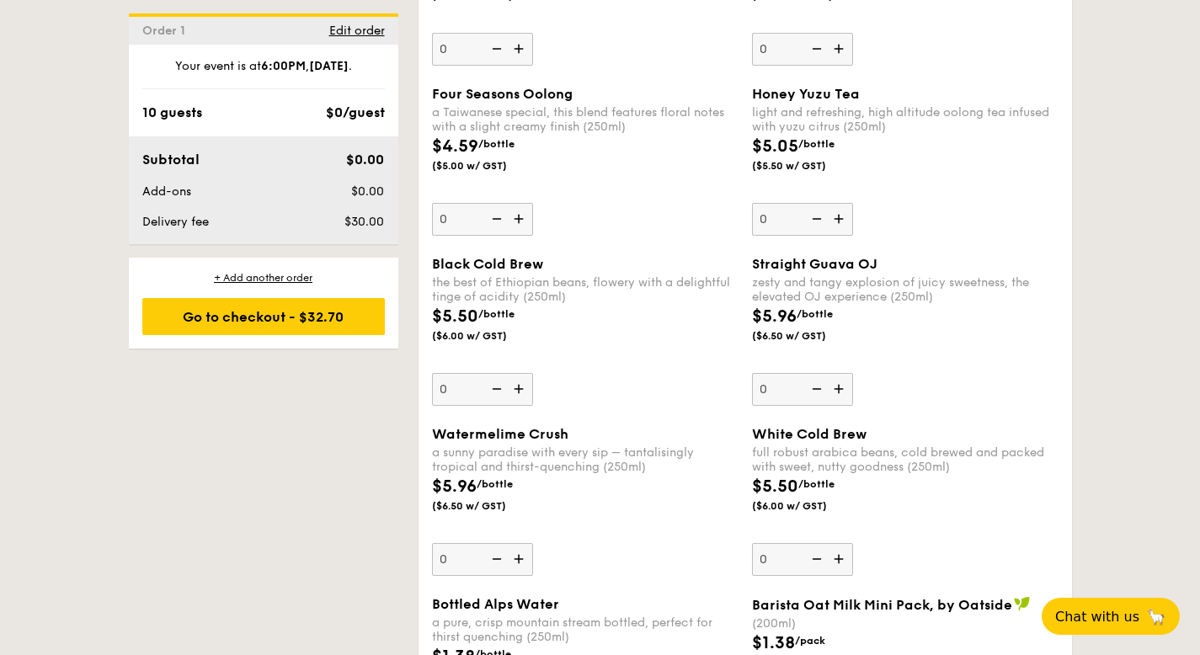
scroll to position [2194, 0]
